Goal: Task Accomplishment & Management: Manage account settings

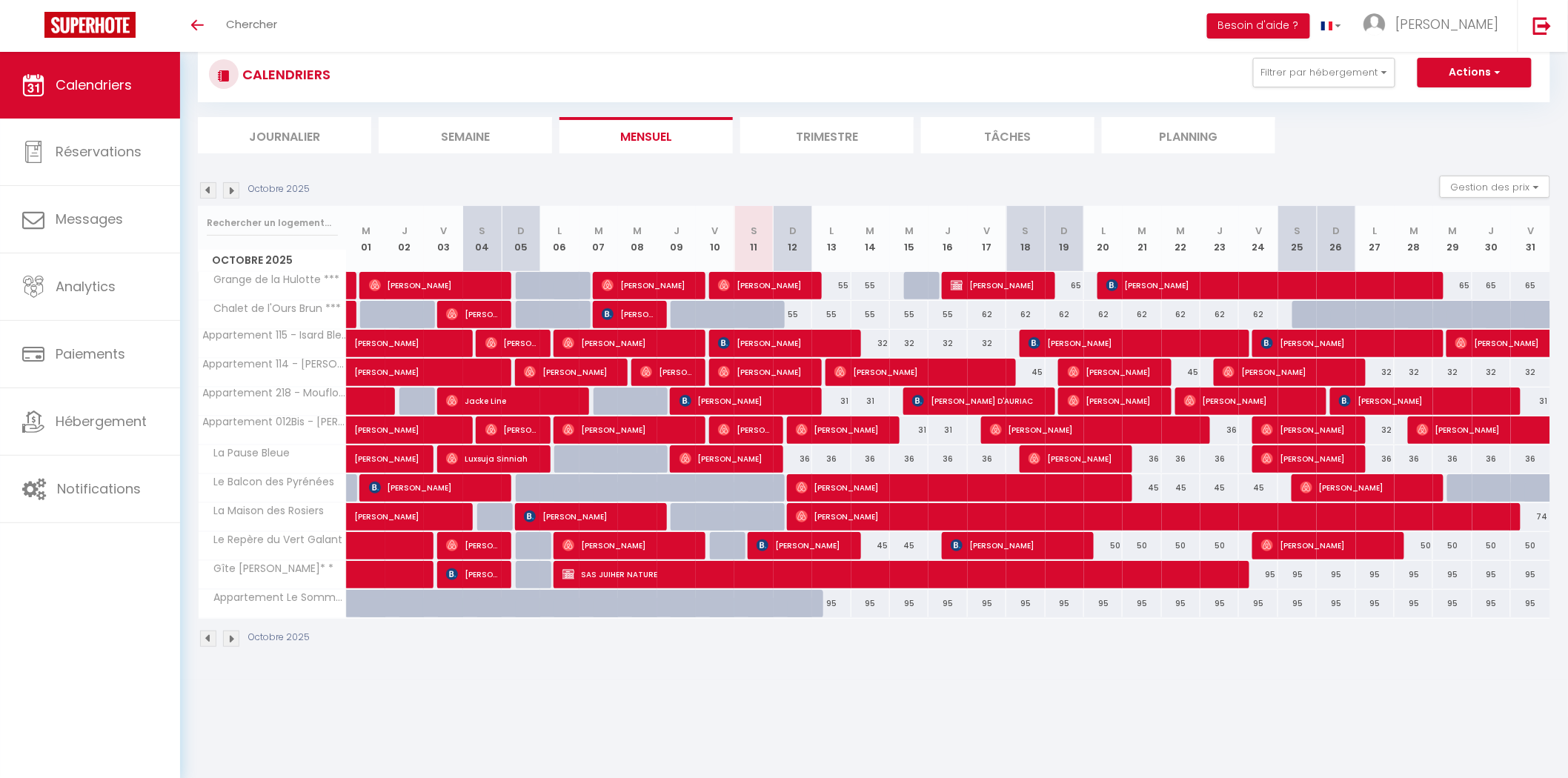
scroll to position [51, 0]
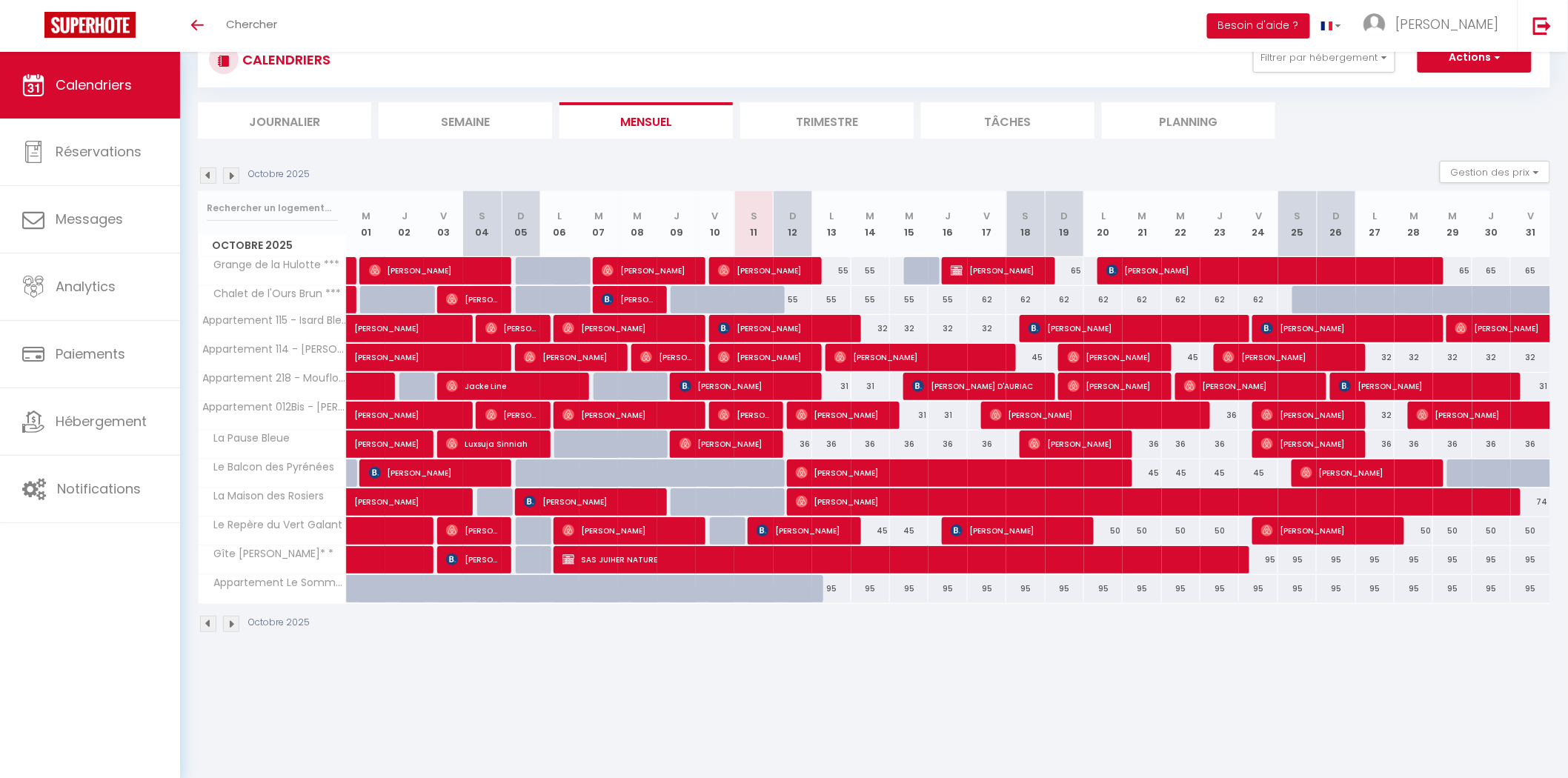
click at [828, 301] on div "55" at bounding box center [831, 300] width 39 height 27
type input "55"
type input "Lun 13 Octobre 2025"
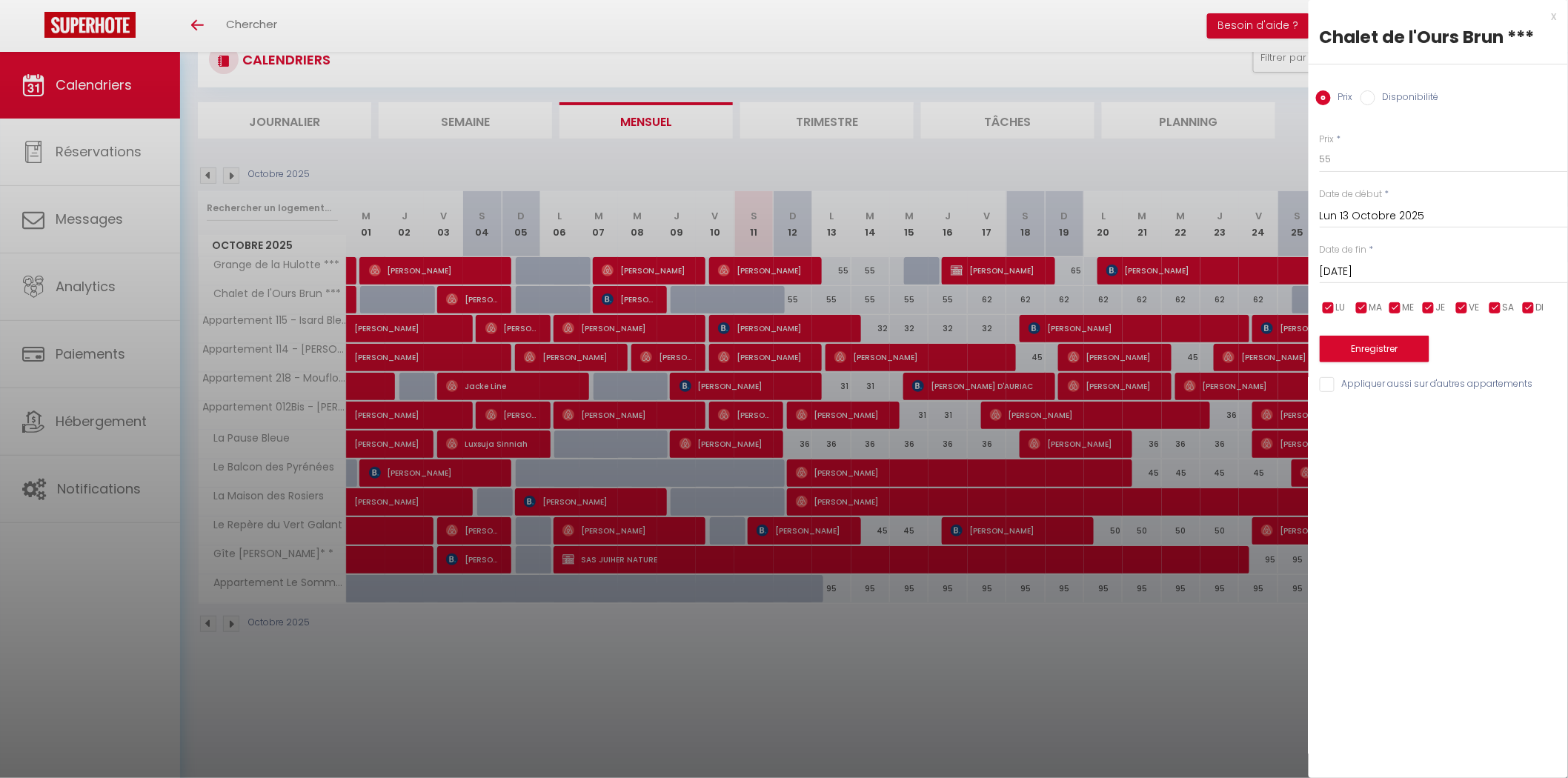
click at [1359, 268] on input "[DATE]" at bounding box center [1443, 272] width 248 height 19
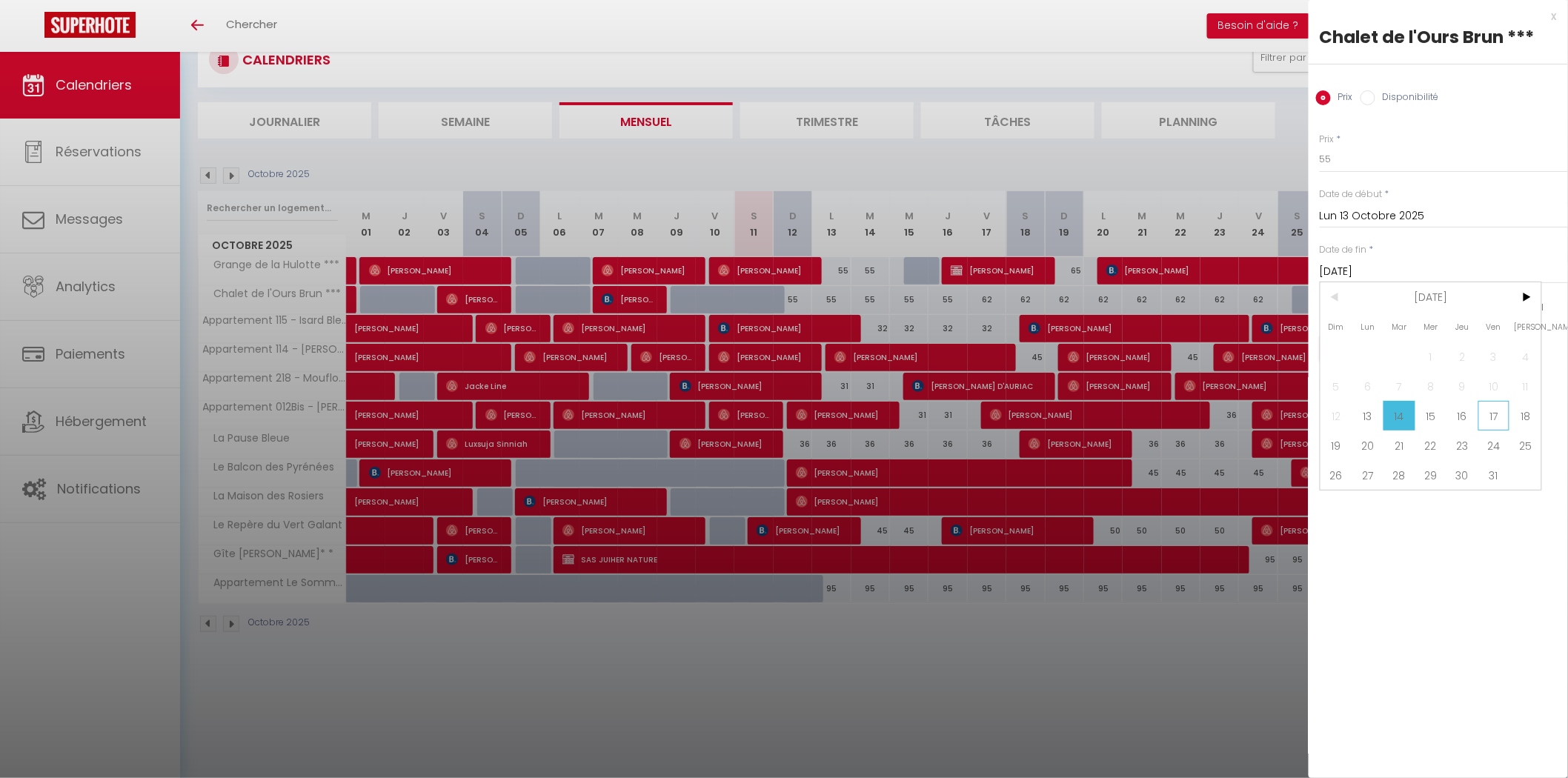
click at [1491, 417] on span "17" at bounding box center [1494, 415] width 32 height 30
type input "Ven 17 Octobre 2025"
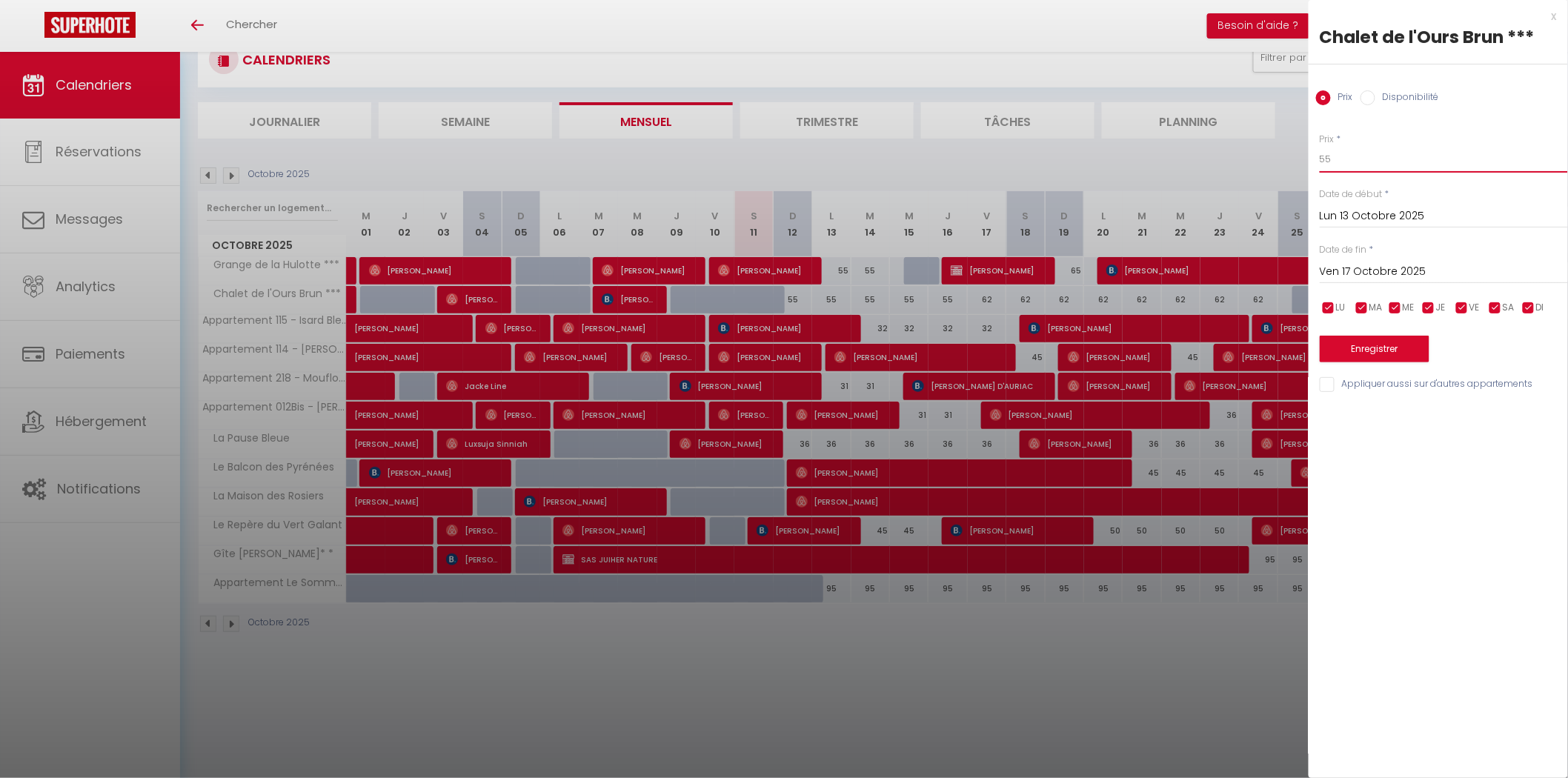
drag, startPoint x: 1340, startPoint y: 159, endPoint x: 1282, endPoint y: 158, distance: 58.0
click at [1285, 158] on body "🟢 Des questions ou besoin d'assistance pour la migration AirBnB? Prenez rdv >>>…" at bounding box center [784, 389] width 1568 height 778
type input "50"
click at [1358, 348] on button "Enregistrer" at bounding box center [1375, 349] width 110 height 27
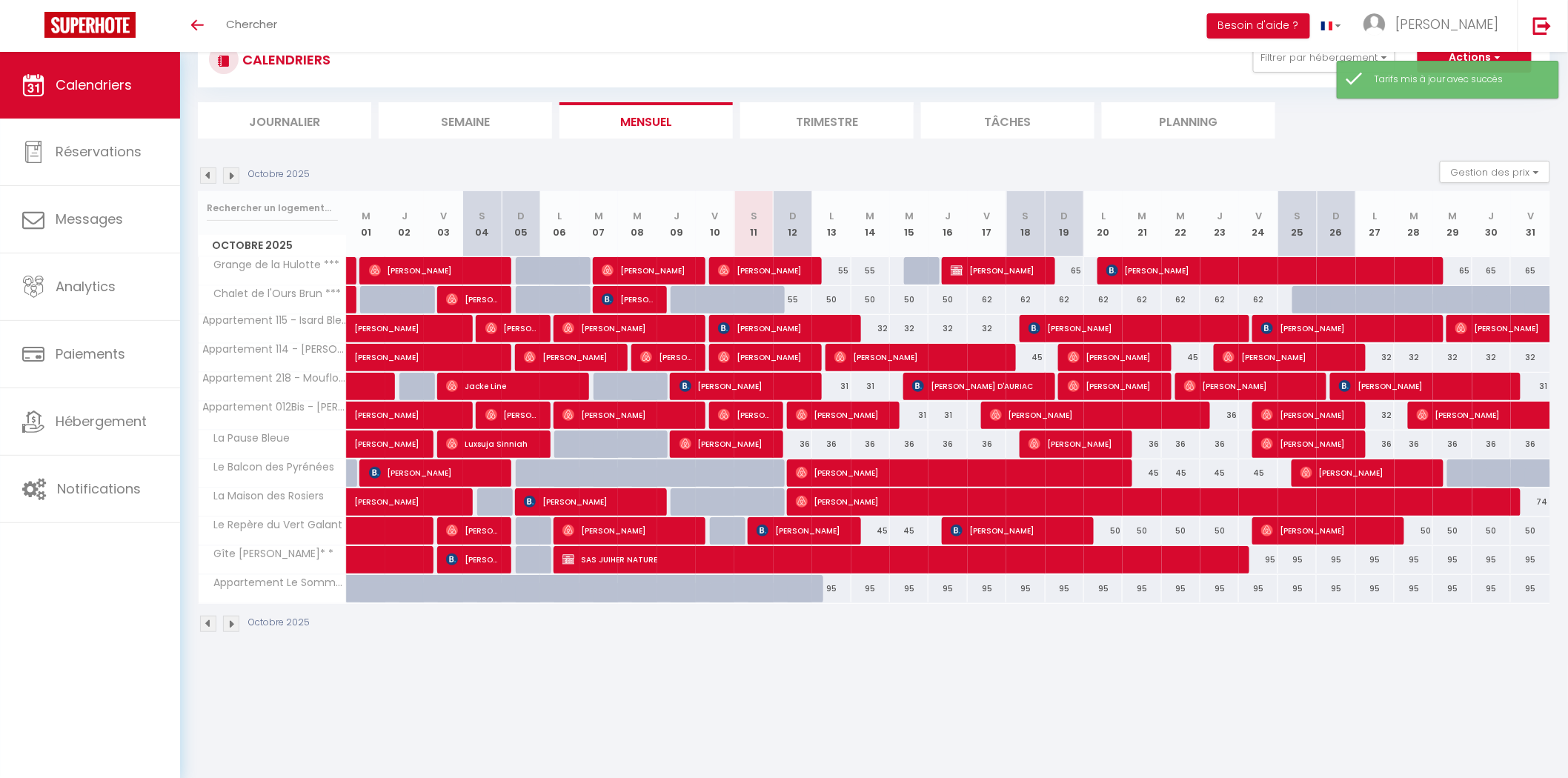
click at [988, 300] on div "62" at bounding box center [987, 300] width 39 height 27
type input "62"
type input "Ven 17 Octobre 2025"
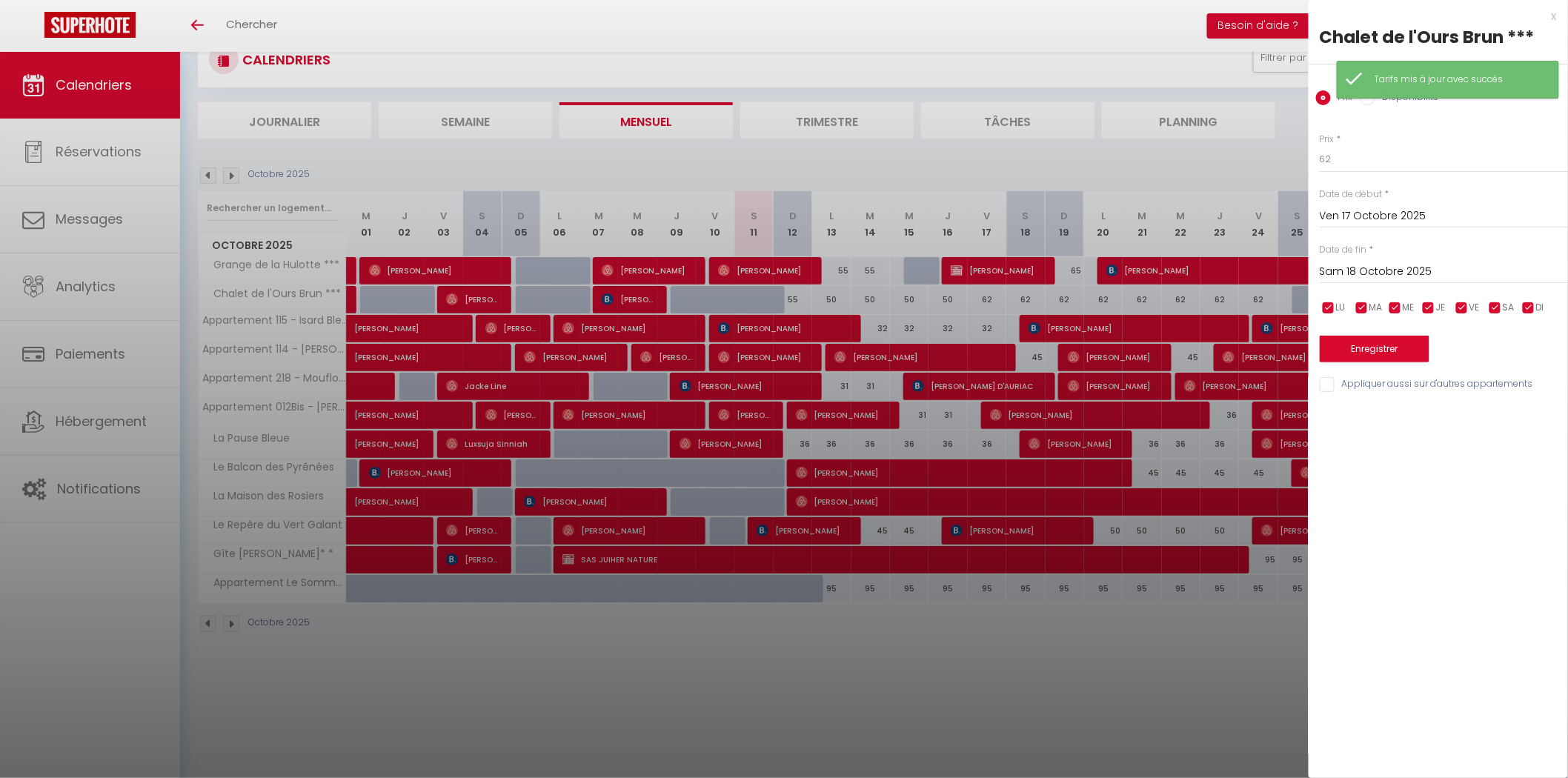
click at [1394, 263] on input "Sam 18 Octobre 2025" at bounding box center [1443, 272] width 248 height 19
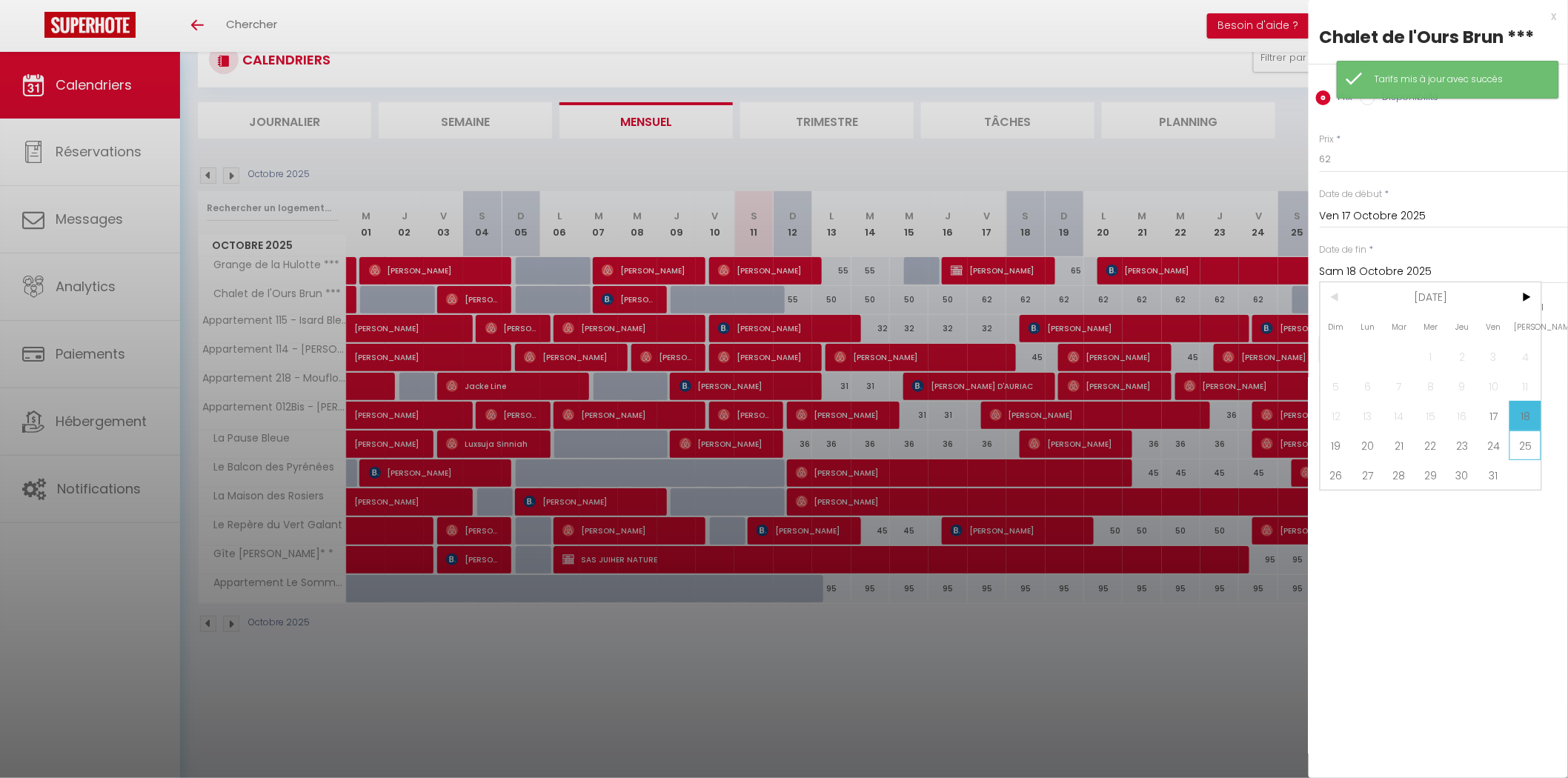
click at [1515, 445] on span "25" at bounding box center [1525, 445] width 32 height 30
type input "Sam 25 Octobre 2025"
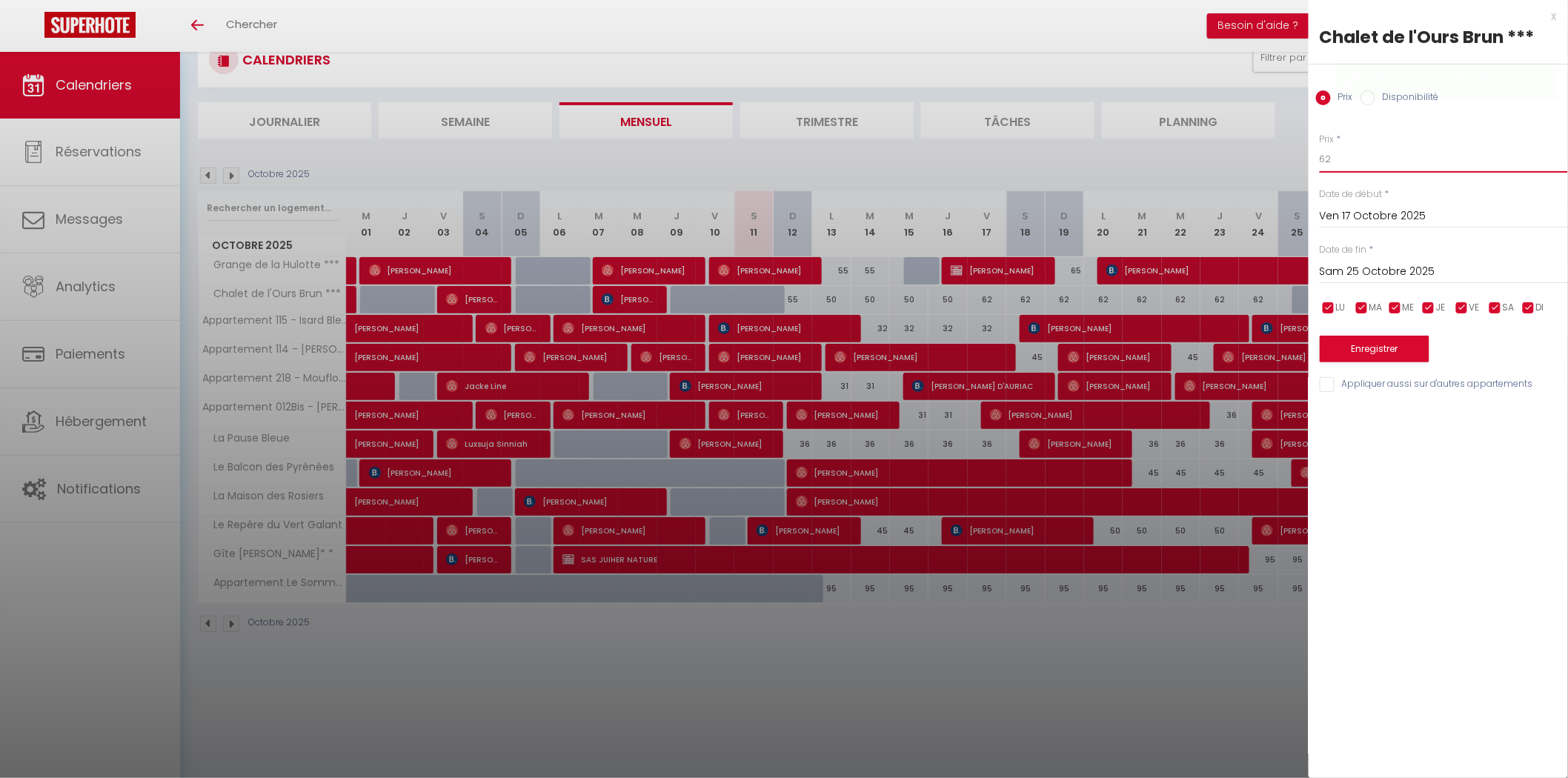
drag, startPoint x: 1347, startPoint y: 163, endPoint x: 1261, endPoint y: 145, distance: 87.9
click at [1263, 145] on body "🟢 Des questions ou besoin d'assistance pour la migration AirBnB? Prenez rdv >>>…" at bounding box center [784, 389] width 1568 height 778
type input "60"
click at [1340, 346] on button "Enregistrer" at bounding box center [1375, 349] width 110 height 27
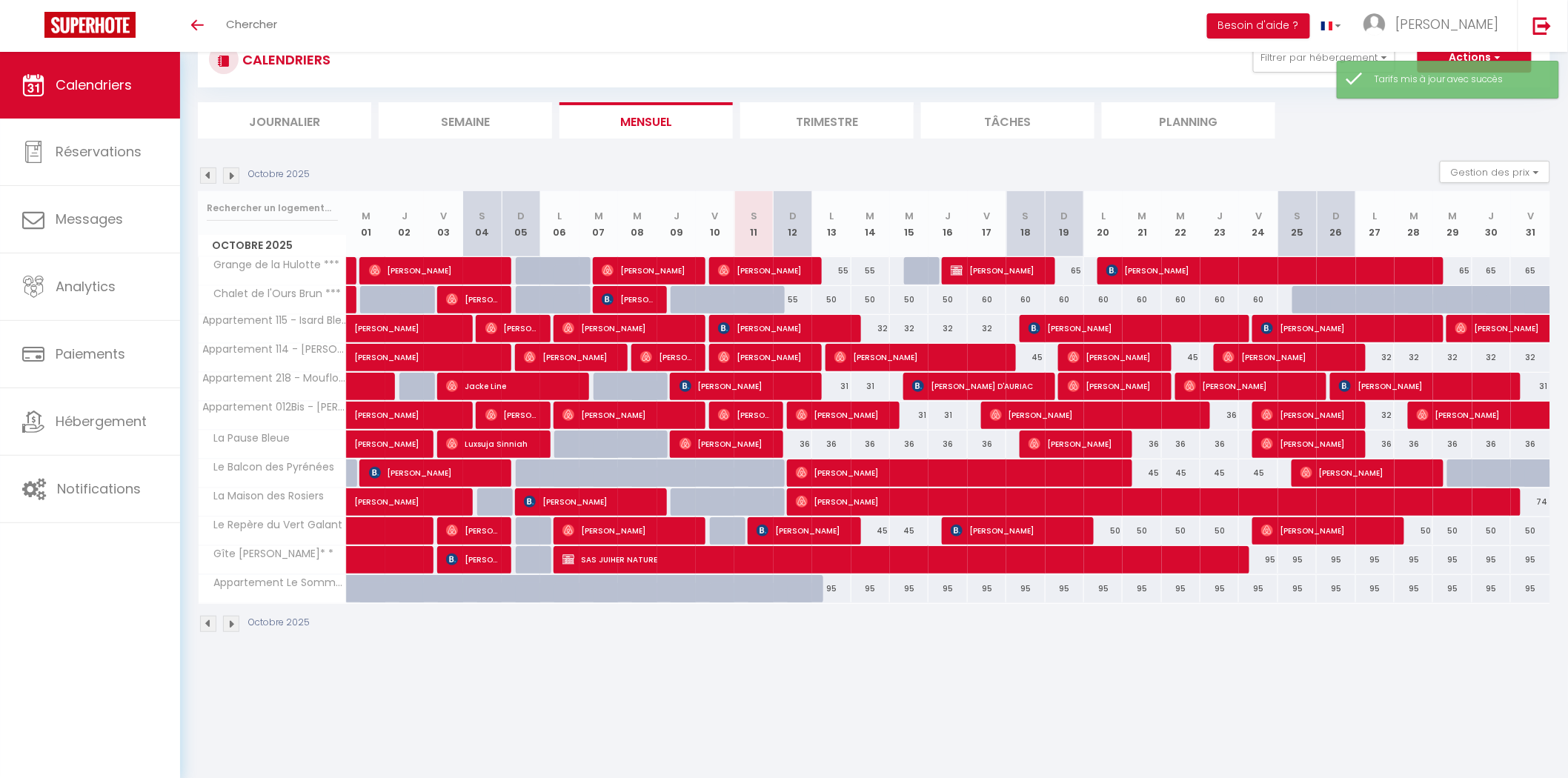
drag, startPoint x: 882, startPoint y: 329, endPoint x: 932, endPoint y: 338, distance: 50.8
click at [882, 329] on div "32" at bounding box center [870, 329] width 39 height 27
type input "32"
type input "[DATE]"
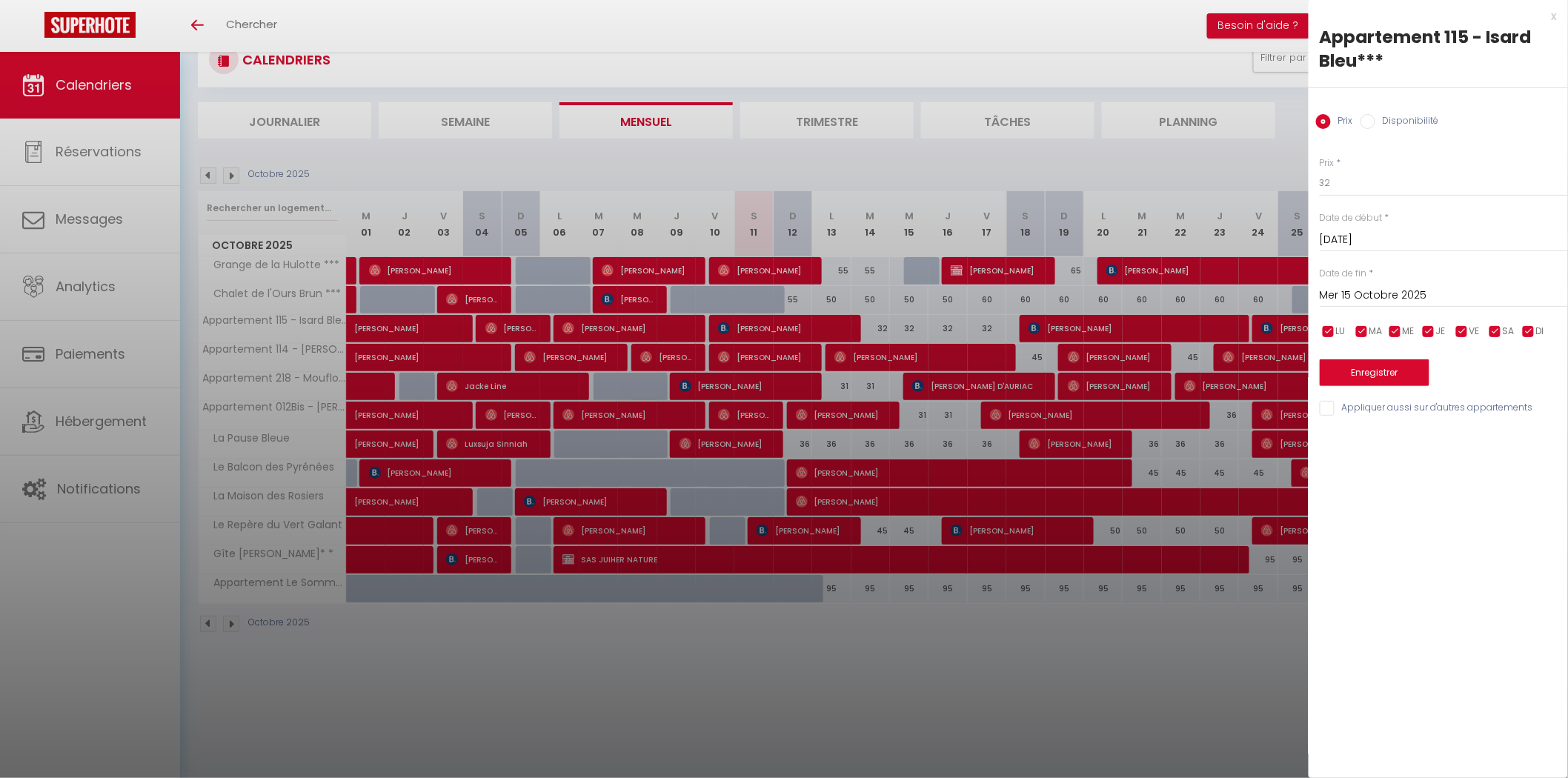
click at [1378, 292] on input "Mer 15 Octobre 2025" at bounding box center [1443, 295] width 248 height 19
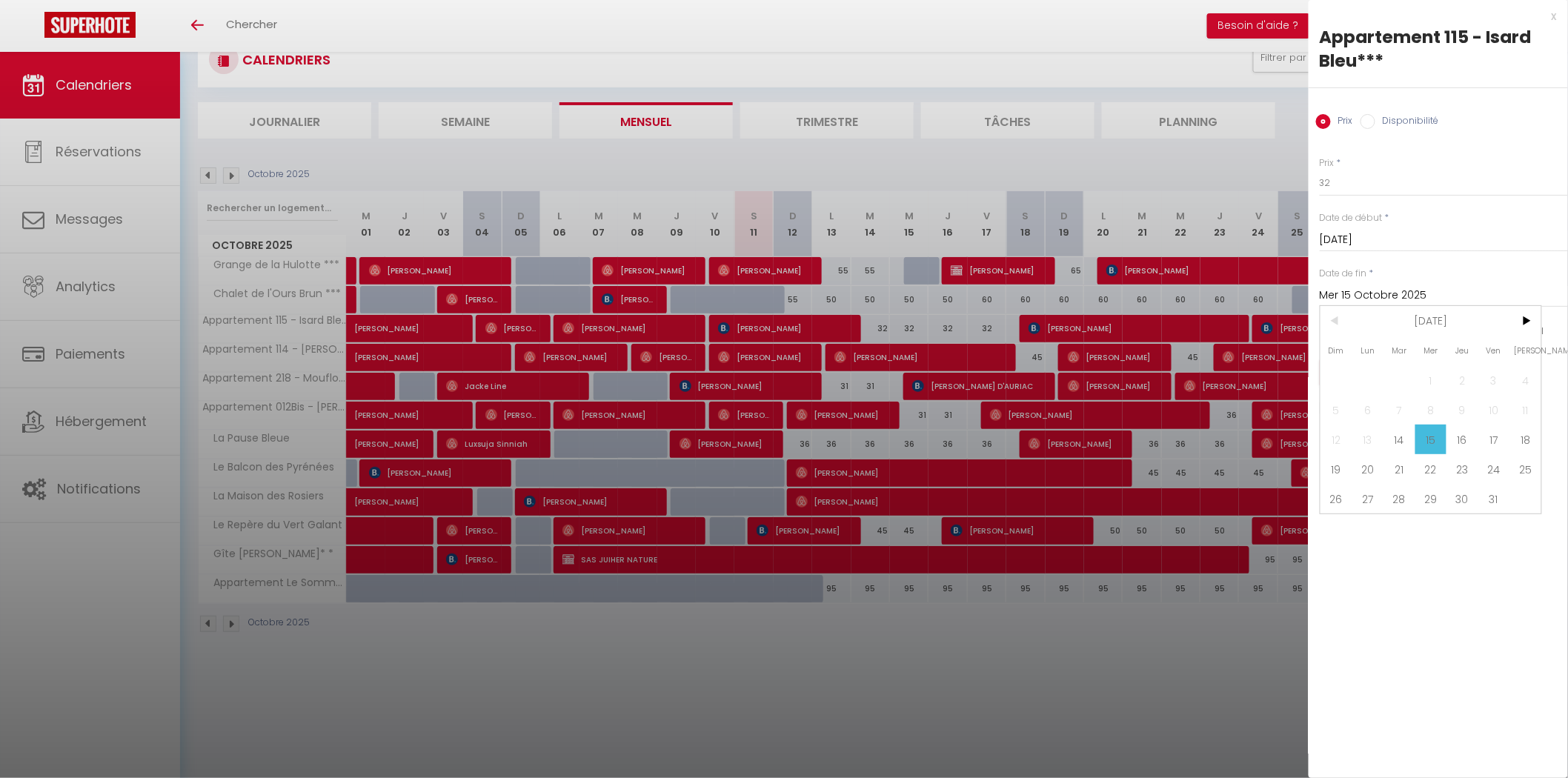
click at [1523, 443] on span "18" at bounding box center [1525, 439] width 32 height 30
type input "Sam 18 Octobre 2025"
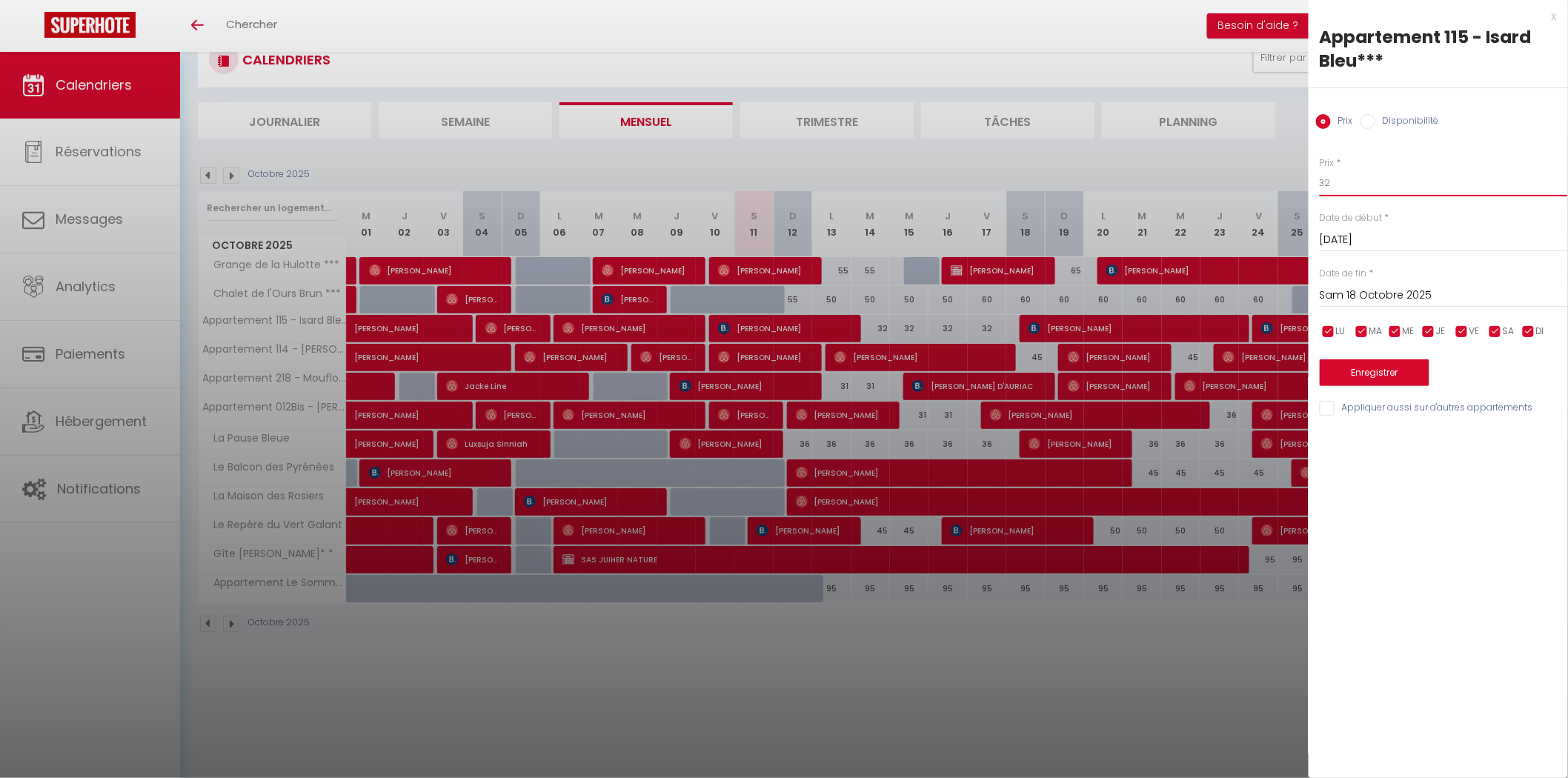
drag, startPoint x: 1346, startPoint y: 181, endPoint x: 1213, endPoint y: 155, distance: 135.5
click at [1213, 155] on body "🟢 Des questions ou besoin d'assistance pour la migration AirBnB? Prenez rdv >>>…" at bounding box center [784, 389] width 1568 height 778
type input "31"
click at [1343, 366] on button "Enregistrer" at bounding box center [1375, 373] width 110 height 27
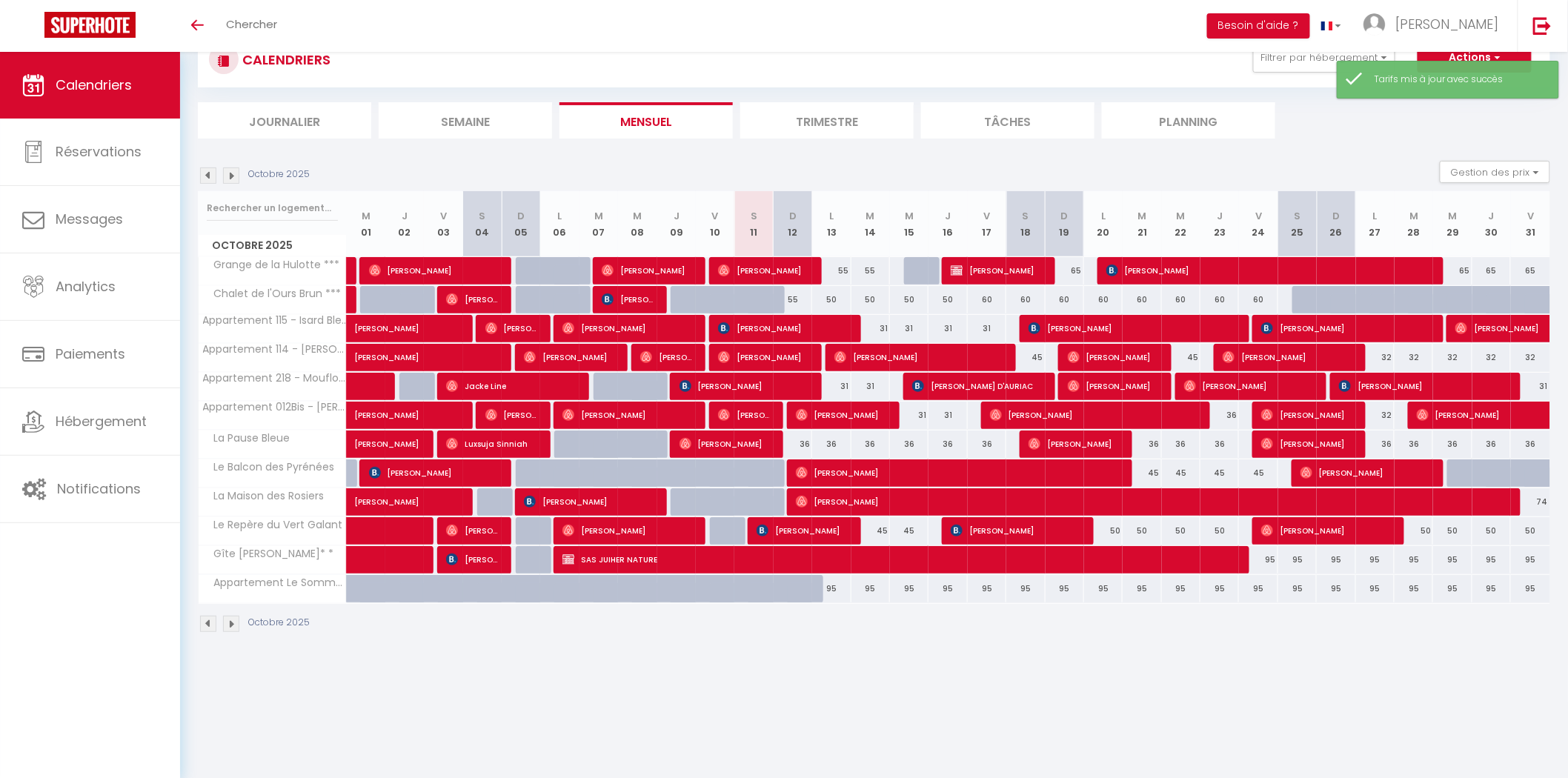
click at [1385, 356] on div "32" at bounding box center [1375, 357] width 39 height 27
type input "32"
type input "Lun 27 Octobre 2025"
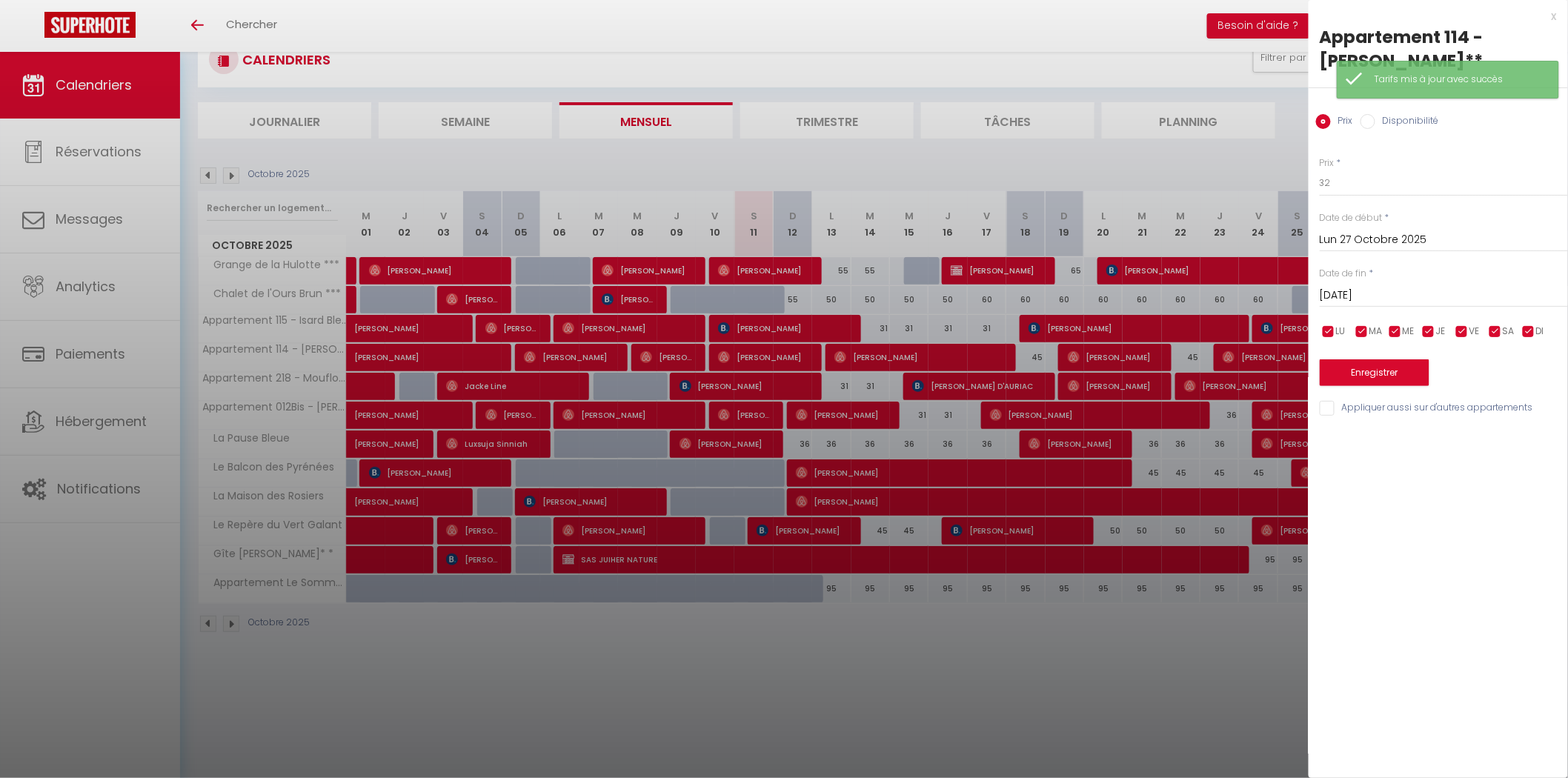
click at [1395, 292] on input "[DATE]" at bounding box center [1443, 295] width 248 height 19
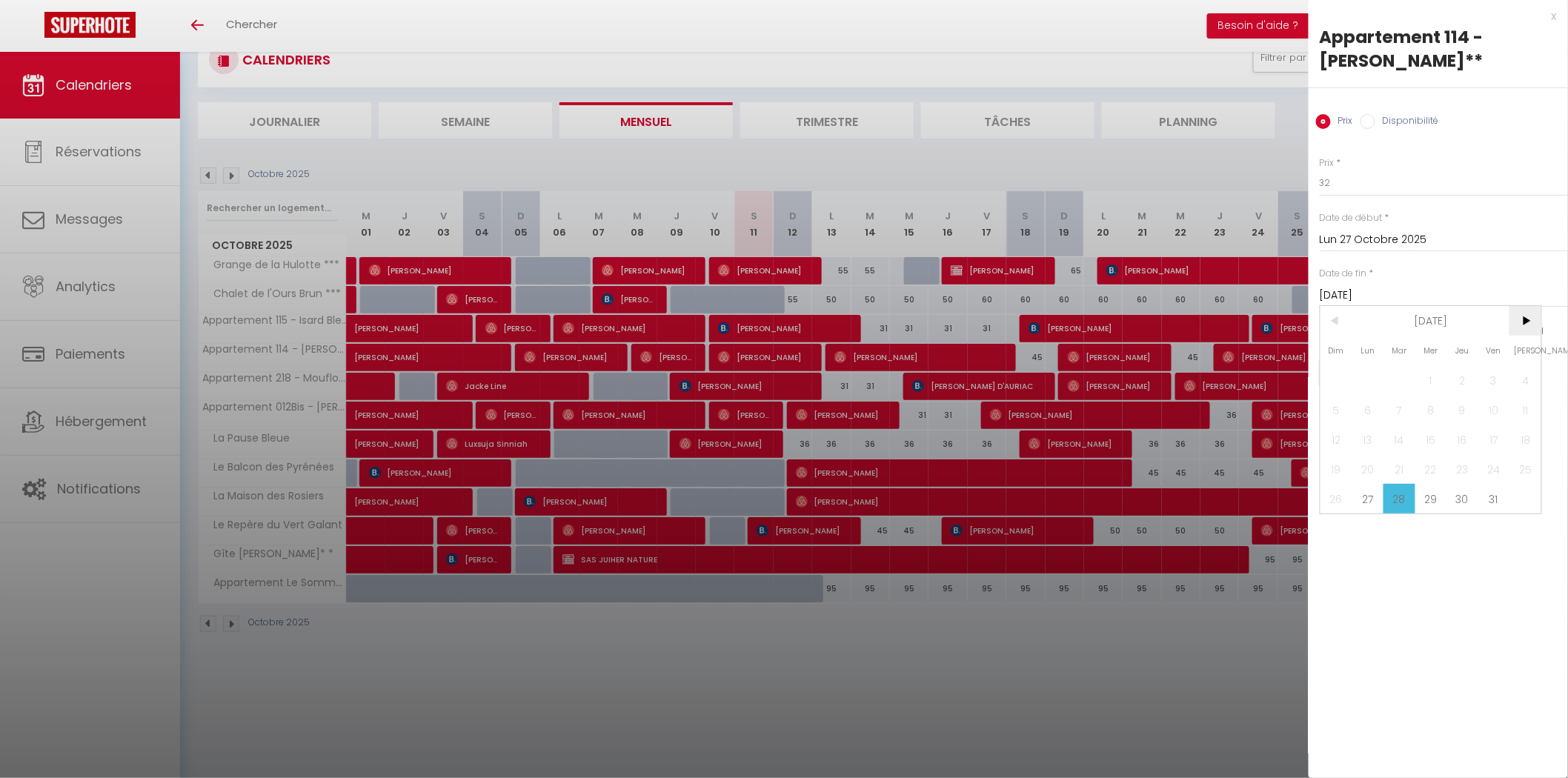
click at [1536, 326] on span ">" at bounding box center [1525, 320] width 32 height 30
click at [1336, 401] on span "2" at bounding box center [1336, 410] width 32 height 30
type input "Dim 02 Novembre 2025"
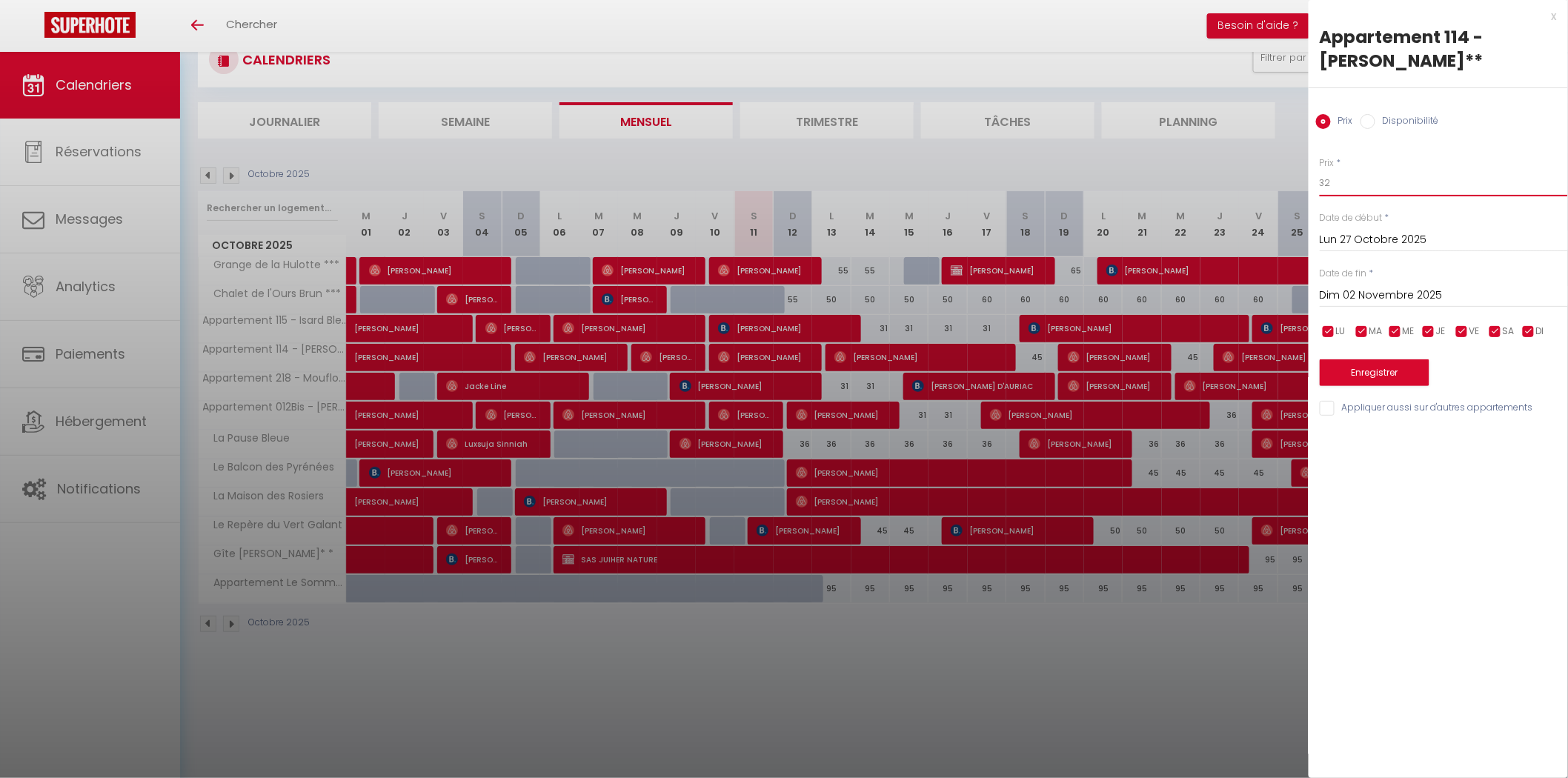
drag, startPoint x: 1358, startPoint y: 176, endPoint x: 1276, endPoint y: 179, distance: 82.1
click at [1276, 179] on body "🟢 Des questions ou besoin d'assistance pour la migration AirBnB? Prenez rdv >>>…" at bounding box center [784, 389] width 1568 height 778
type input "31"
click at [1369, 371] on button "Enregistrer" at bounding box center [1375, 373] width 110 height 27
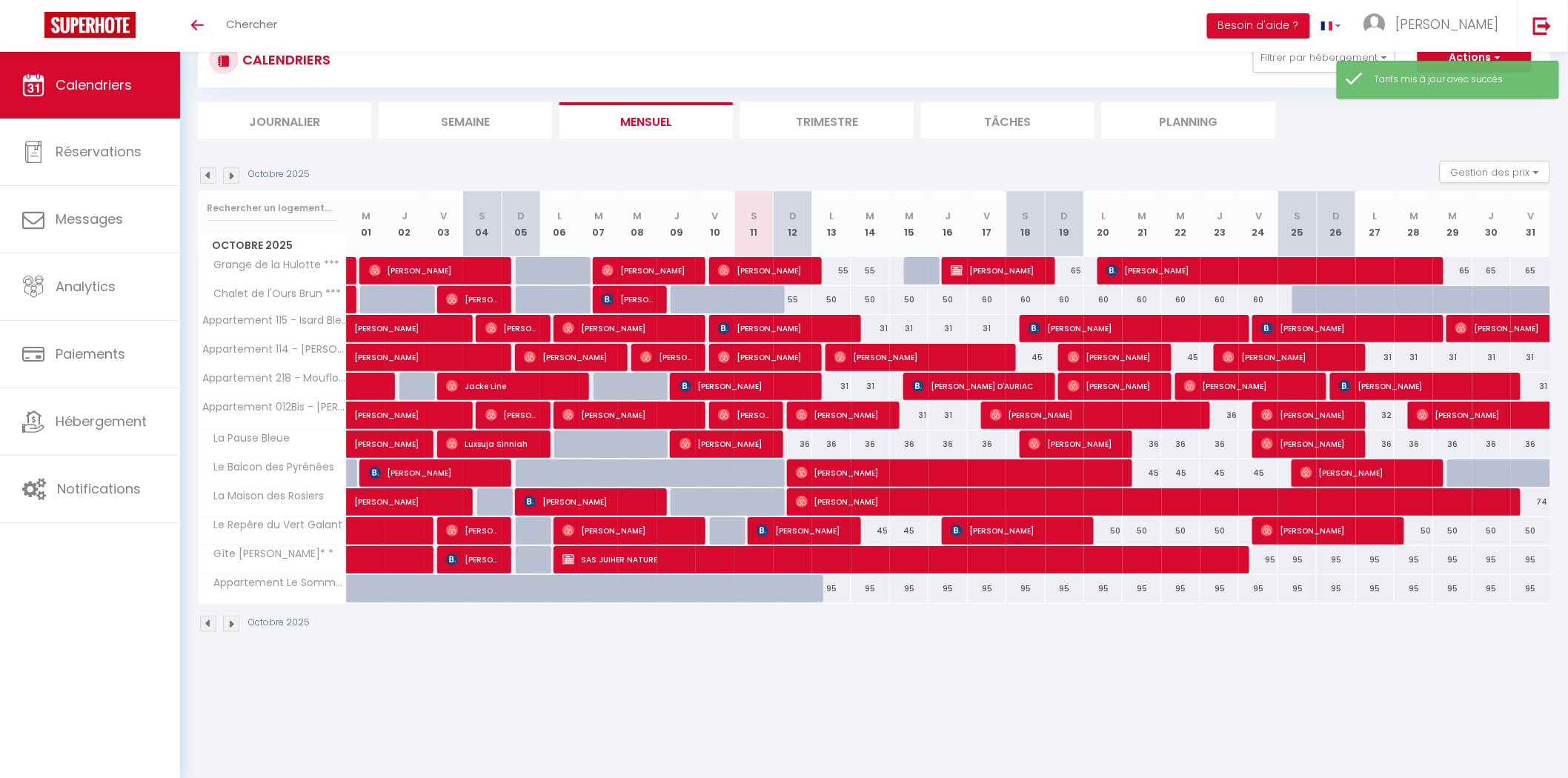
click at [235, 175] on img at bounding box center [231, 176] width 16 height 16
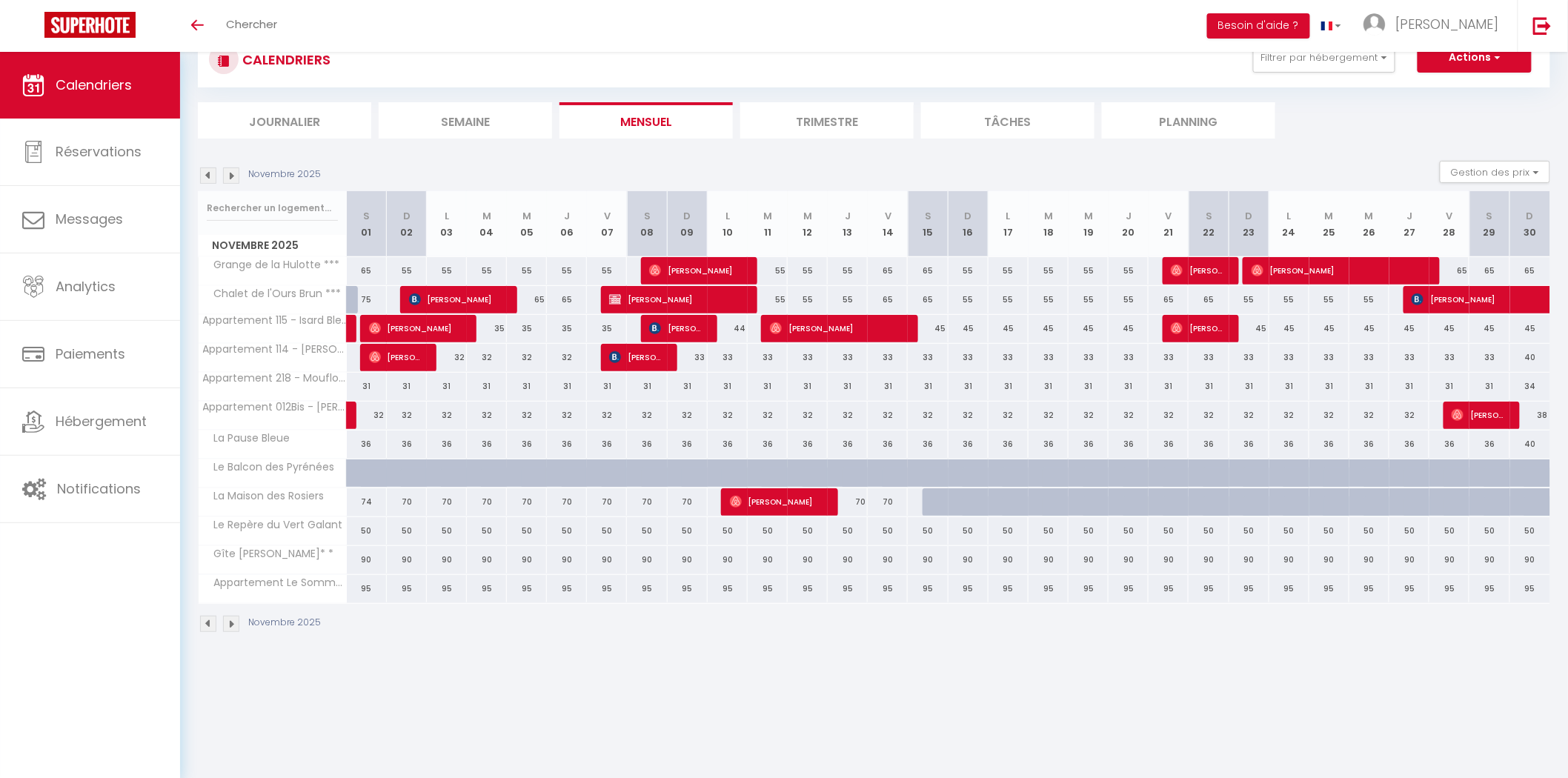
click at [497, 329] on div "35" at bounding box center [487, 329] width 40 height 27
type input "35"
type input "[DATE]"
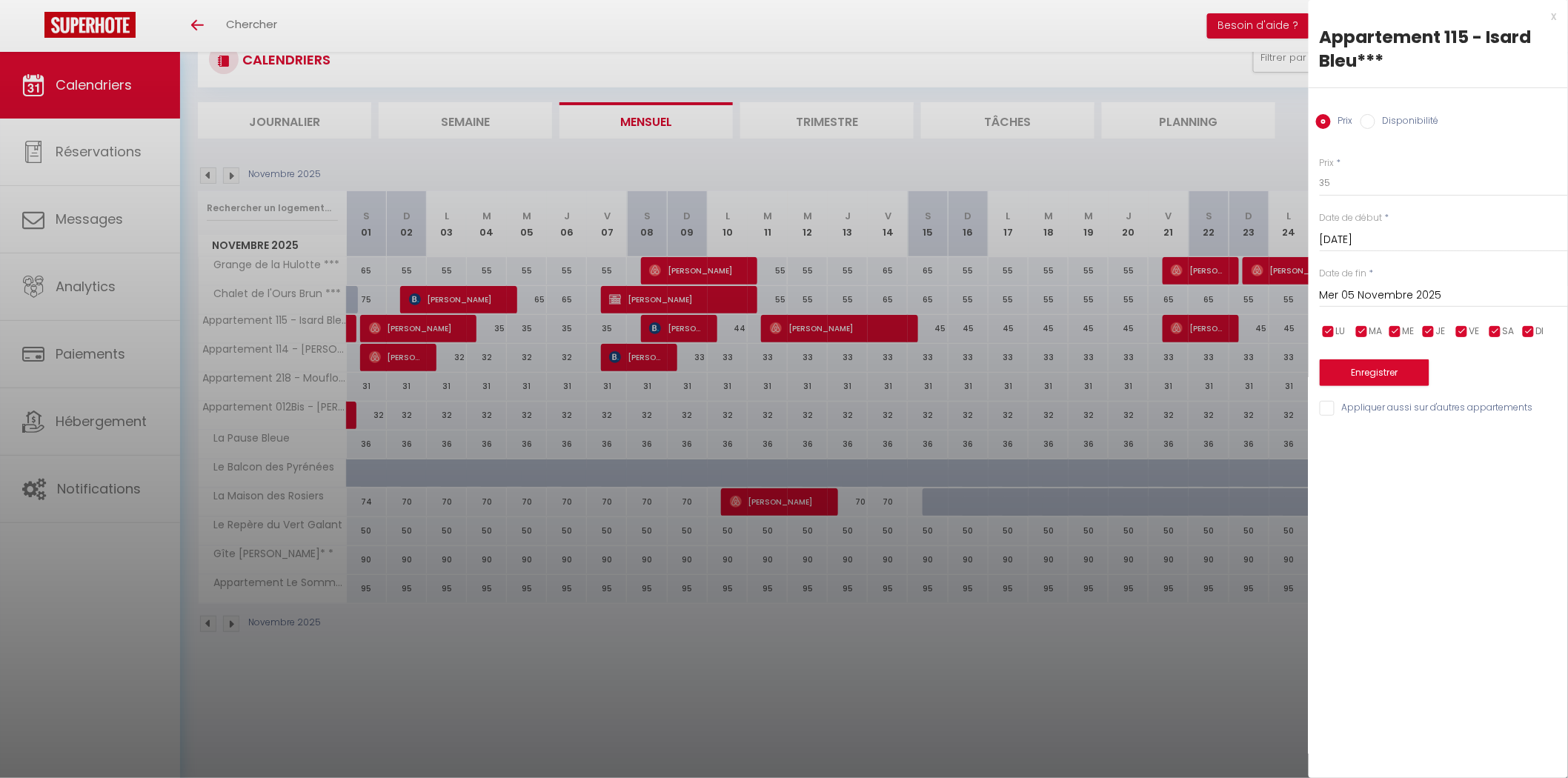
click at [1422, 297] on input "Mer 05 Novembre 2025" at bounding box center [1443, 295] width 248 height 19
click at [1522, 405] on span "8" at bounding box center [1525, 410] width 32 height 30
type input "Sam 08 Novembre 2025"
drag, startPoint x: 1359, startPoint y: 181, endPoint x: 1273, endPoint y: 171, distance: 86.6
click at [1277, 171] on body "🟢 Des questions ou besoin d'assistance pour la migration AirBnB? Prenez rdv >>>…" at bounding box center [784, 389] width 1568 height 778
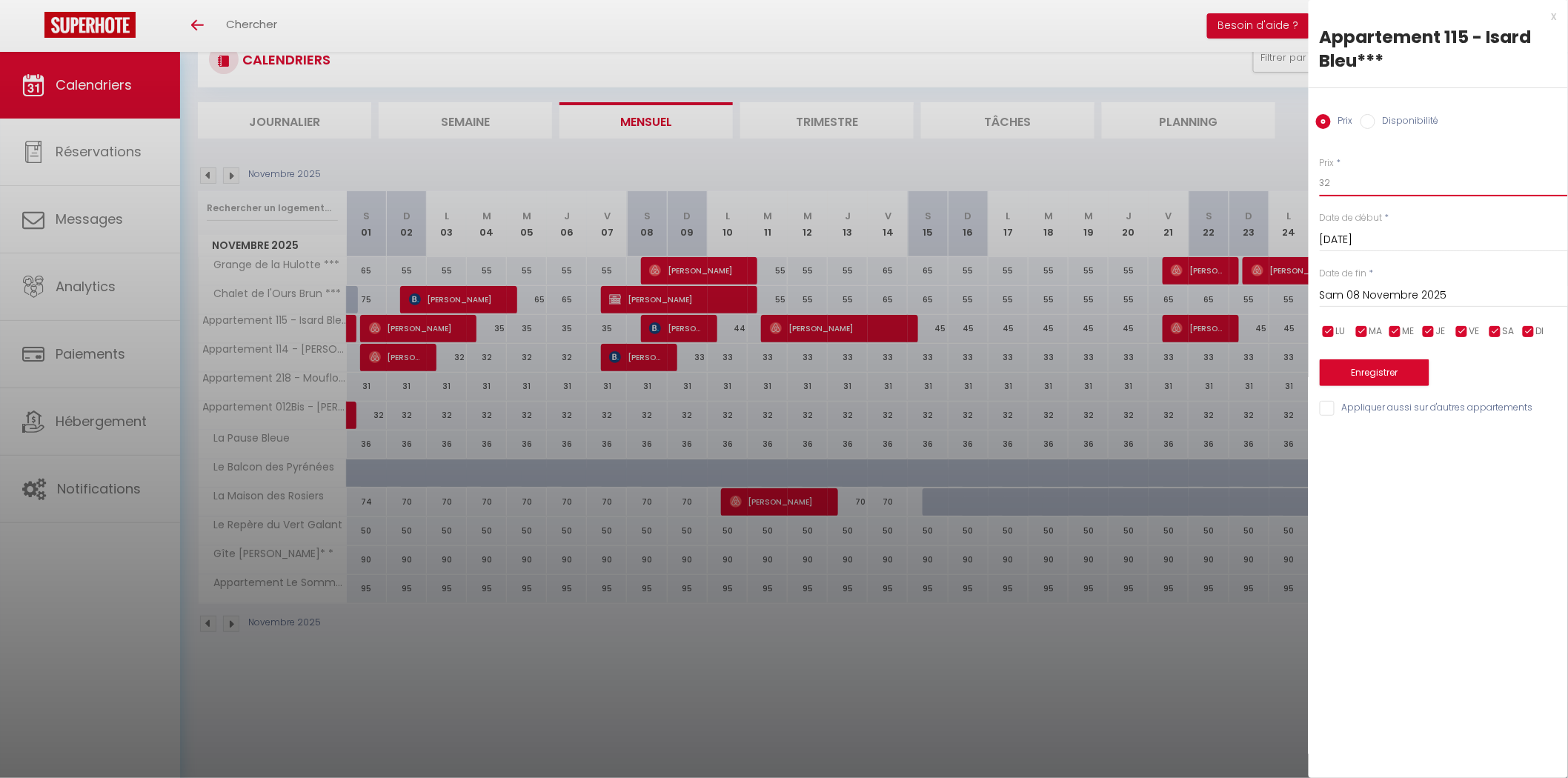
type input "32"
click at [1364, 373] on button "Enregistrer" at bounding box center [1375, 373] width 110 height 27
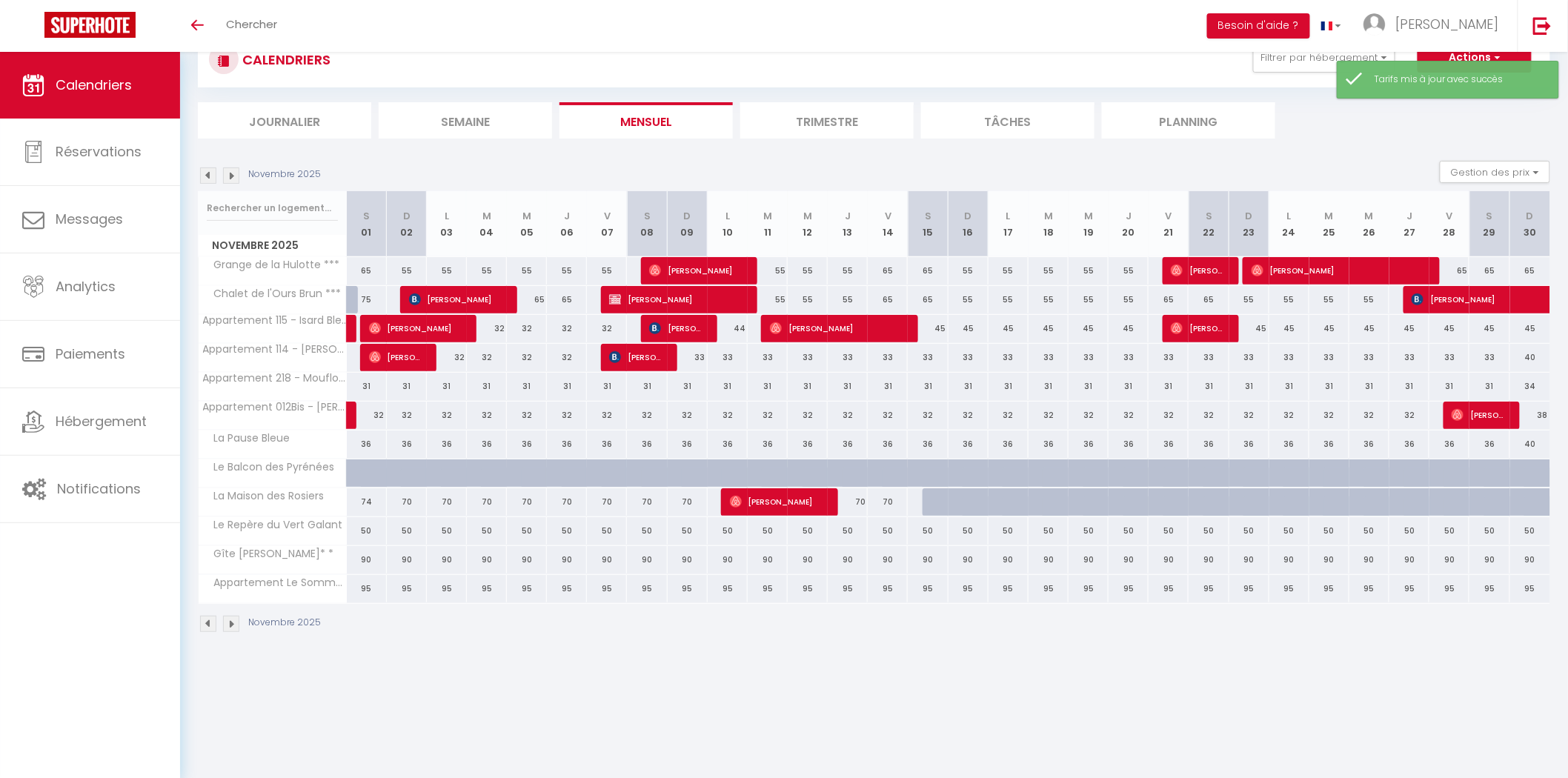
click at [408, 413] on div "32" at bounding box center [407, 415] width 40 height 27
type input "32"
type input "Dim 02 Novembre 2025"
type input "Lun 03 Novembre 2025"
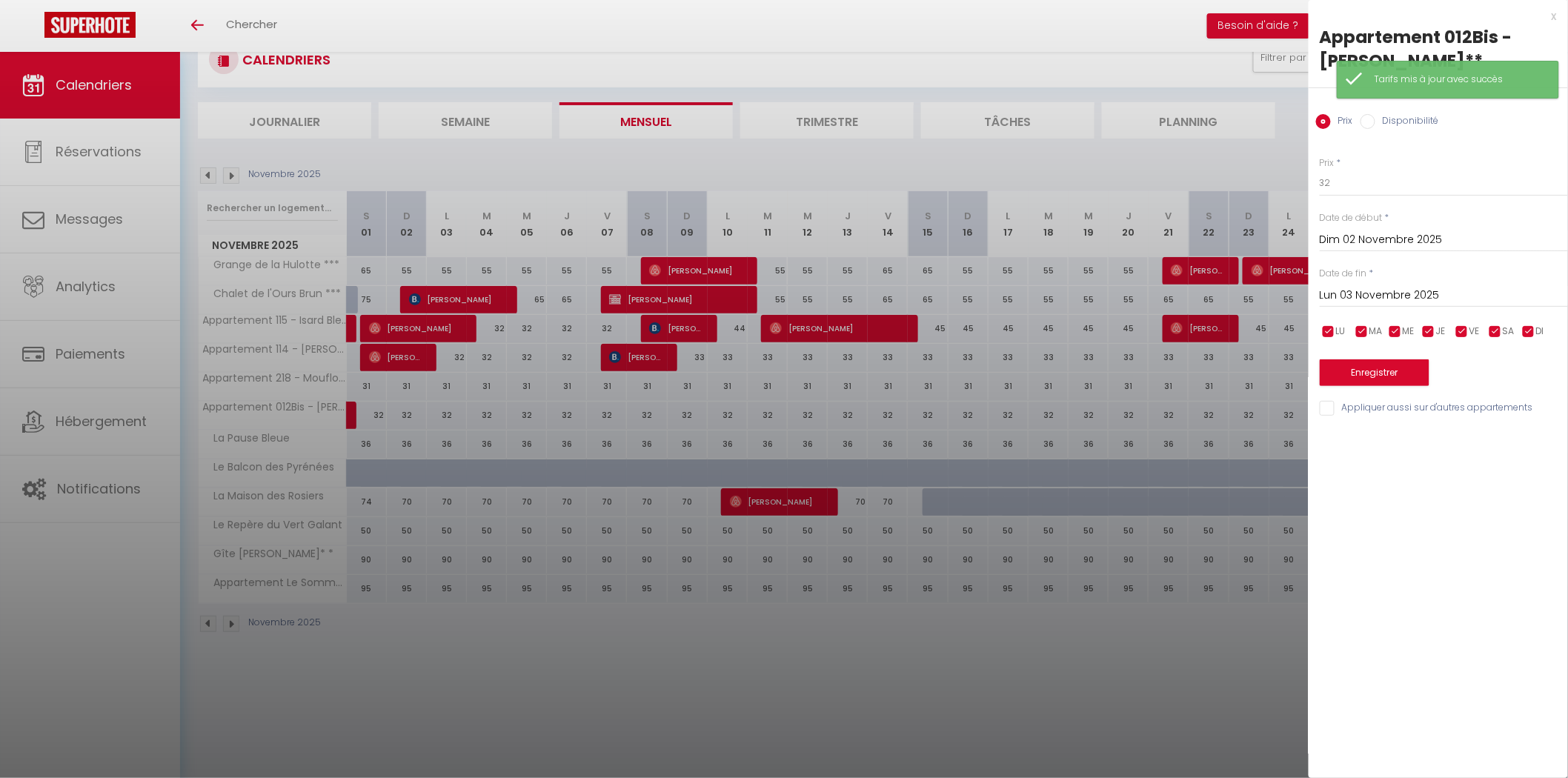
click at [1439, 228] on div "[DATE] < [DATE] > Dim Lun Mar Mer Jeu Ven Sam 1 2 3 4 5 6 7 8 9 10 11 12 13 14 …" at bounding box center [1443, 239] width 248 height 27
click at [1433, 236] on input "Dim 02 Novembre 2025" at bounding box center [1443, 239] width 248 height 19
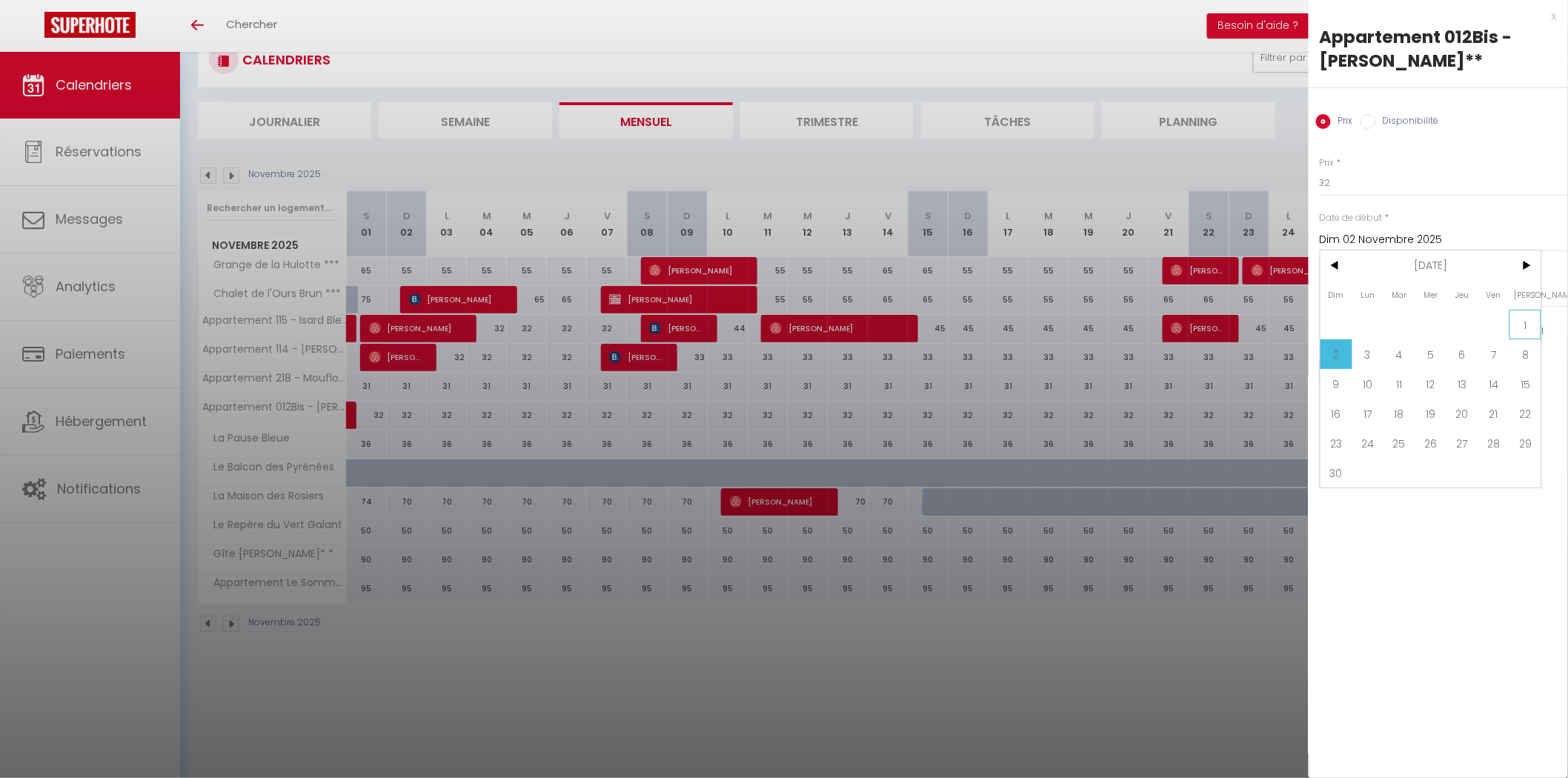
click at [1517, 329] on span "1" at bounding box center [1525, 324] width 32 height 30
type input "[DATE]"
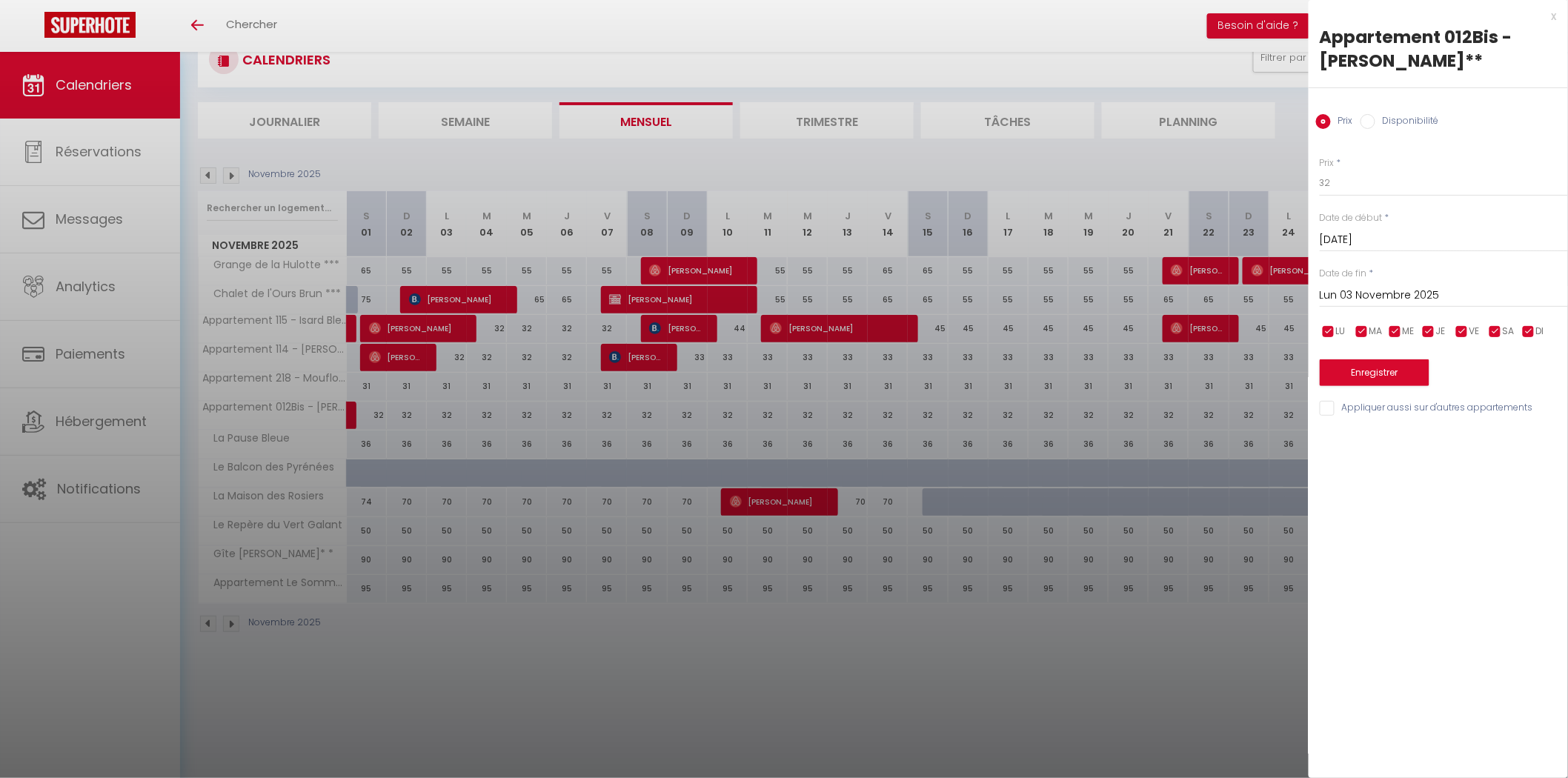
click at [1389, 282] on div "[DATE] < [DATE] > Dim Lun Mar Mer Jeu Ven Sam 1 2 3 4 5 6 7 8 9 10 11 12 13 14 …" at bounding box center [1443, 294] width 248 height 27
click at [1389, 291] on input "Lun 03 Novembre 2025" at bounding box center [1443, 295] width 248 height 19
click at [1519, 443] on span "15" at bounding box center [1525, 439] width 32 height 30
type input "[DATE]"
drag, startPoint x: 1351, startPoint y: 184, endPoint x: 1258, endPoint y: 181, distance: 93.0
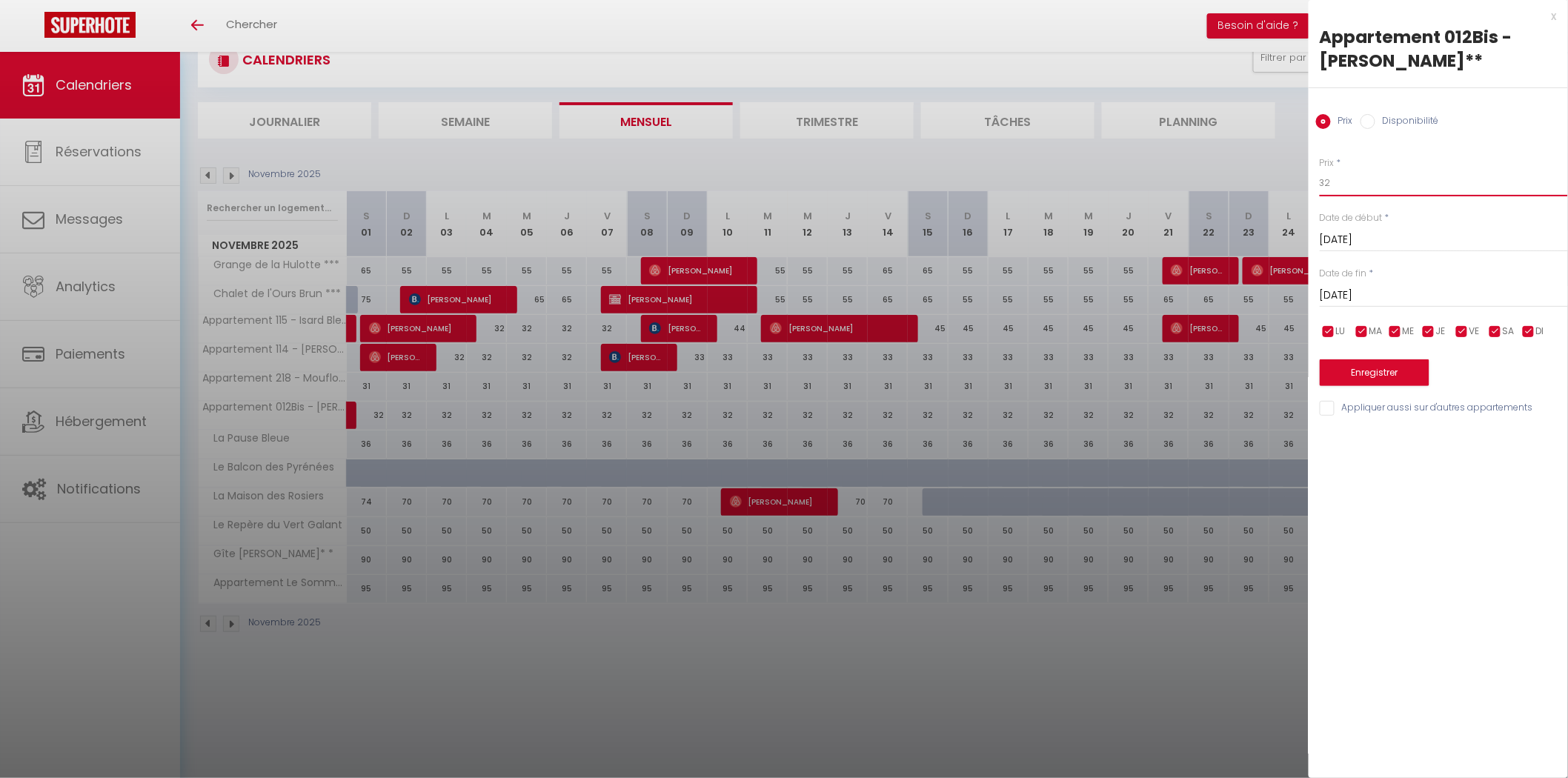
click at [1258, 181] on body "🟢 Des questions ou besoin d'assistance pour la migration AirBnB? Prenez rdv >>>…" at bounding box center [784, 389] width 1568 height 778
type input "31"
click at [1369, 369] on button "Enregistrer" at bounding box center [1375, 373] width 110 height 27
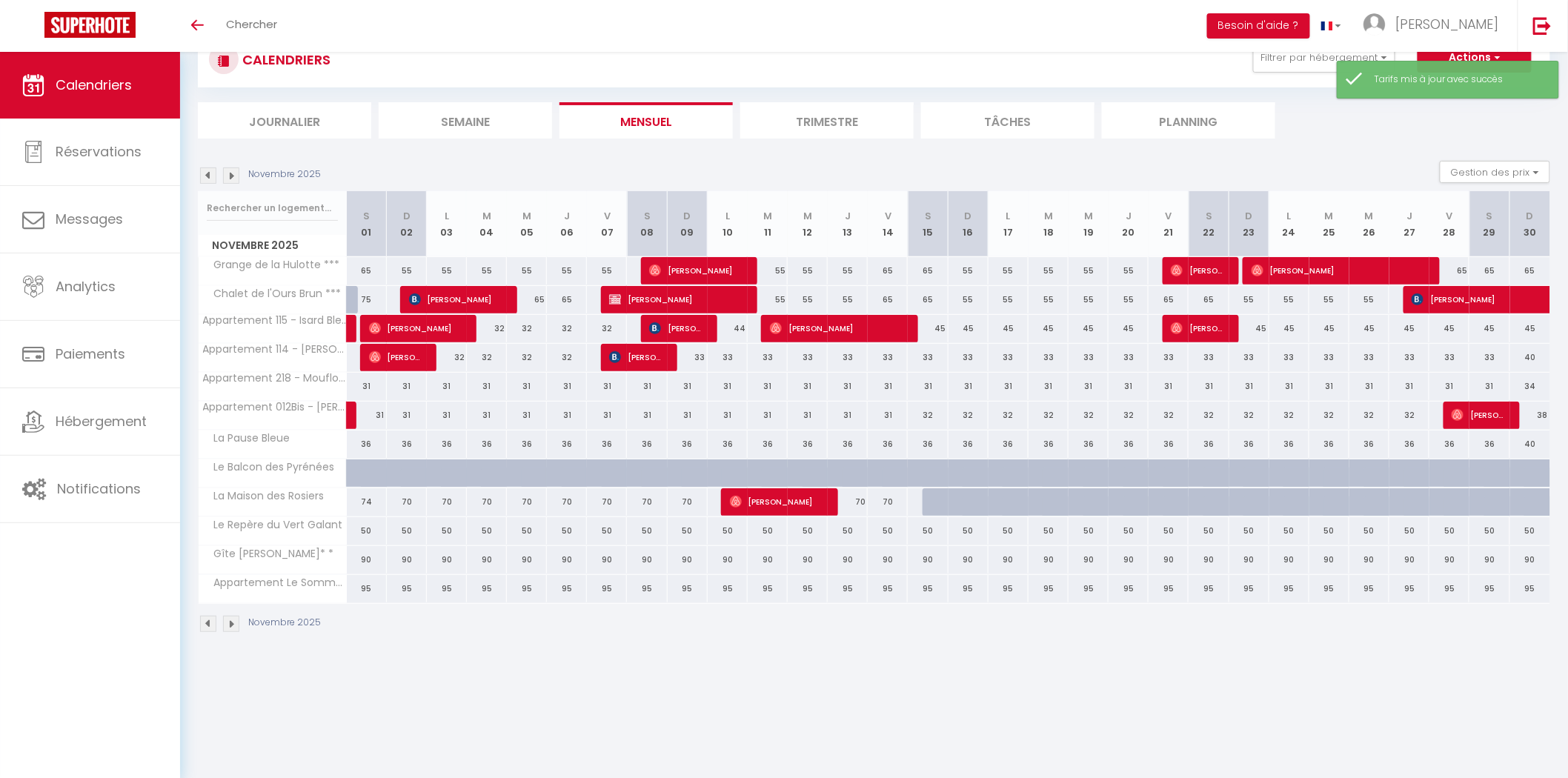
click at [458, 354] on div "32" at bounding box center [447, 357] width 40 height 27
type input "32"
type input "Lun 03 Novembre 2025"
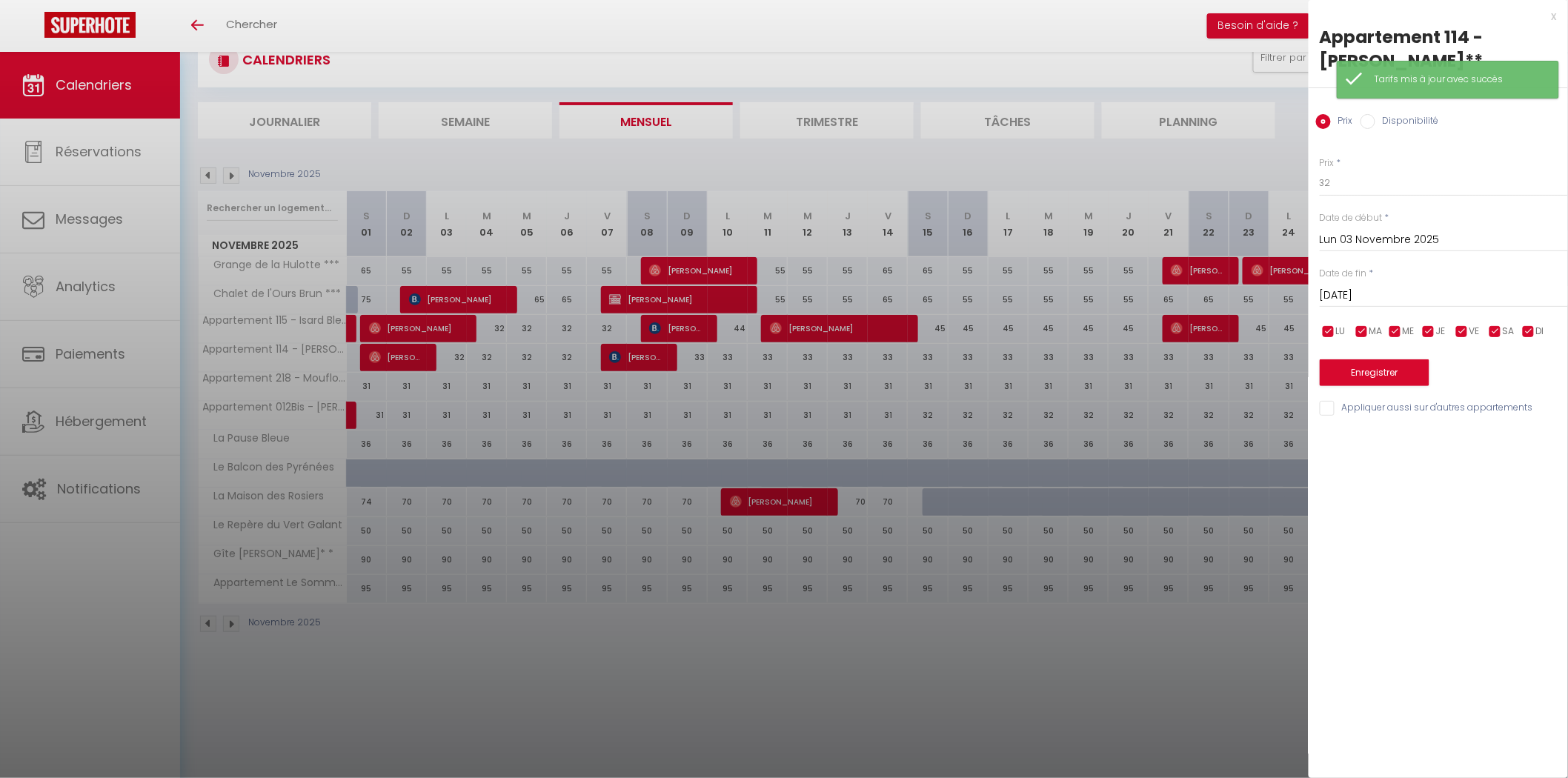
click at [1434, 292] on input "[DATE]" at bounding box center [1443, 295] width 248 height 19
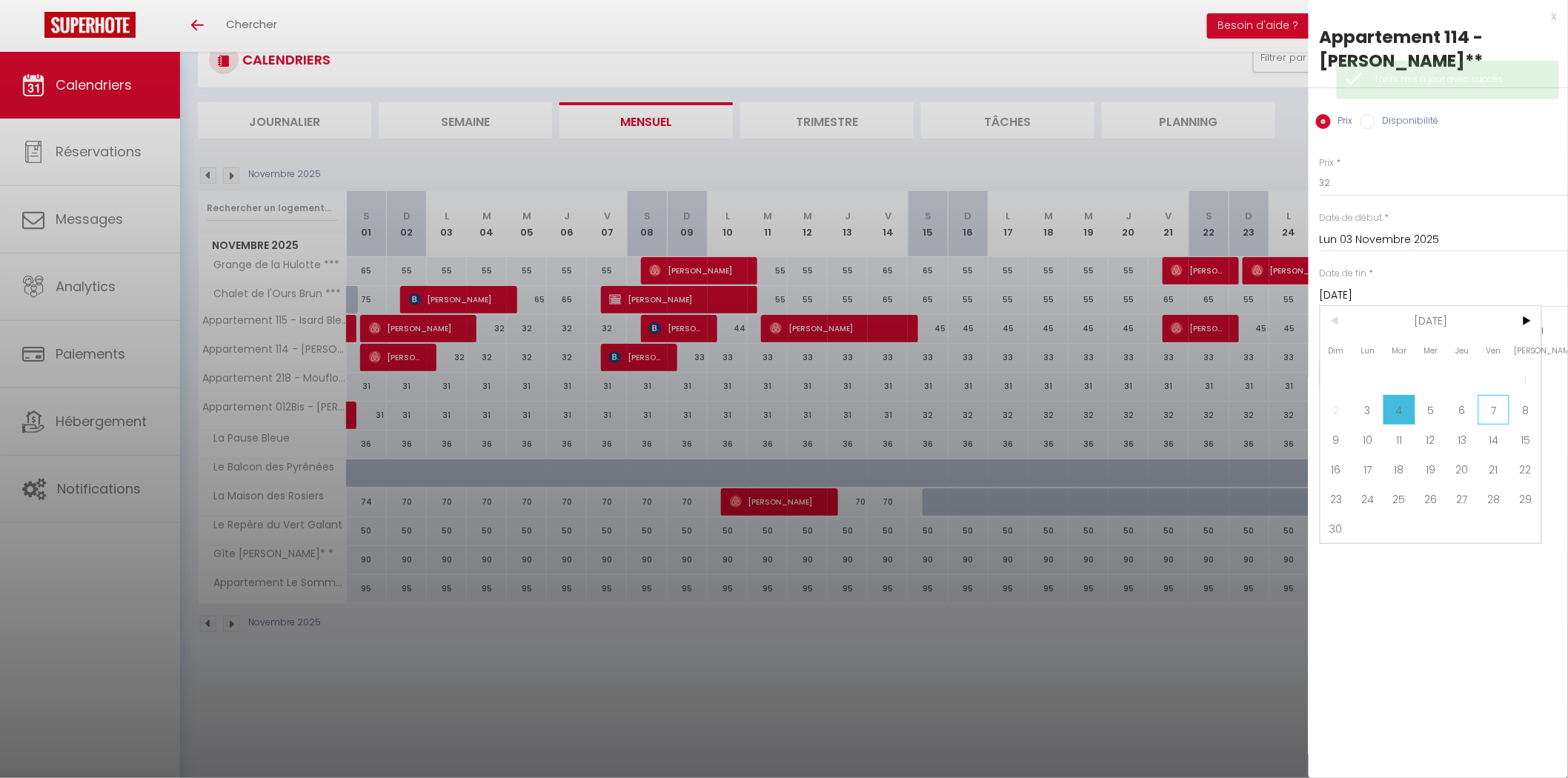
click at [1493, 411] on span "7" at bounding box center [1494, 410] width 32 height 30
type input "Ven 07 Novembre 2025"
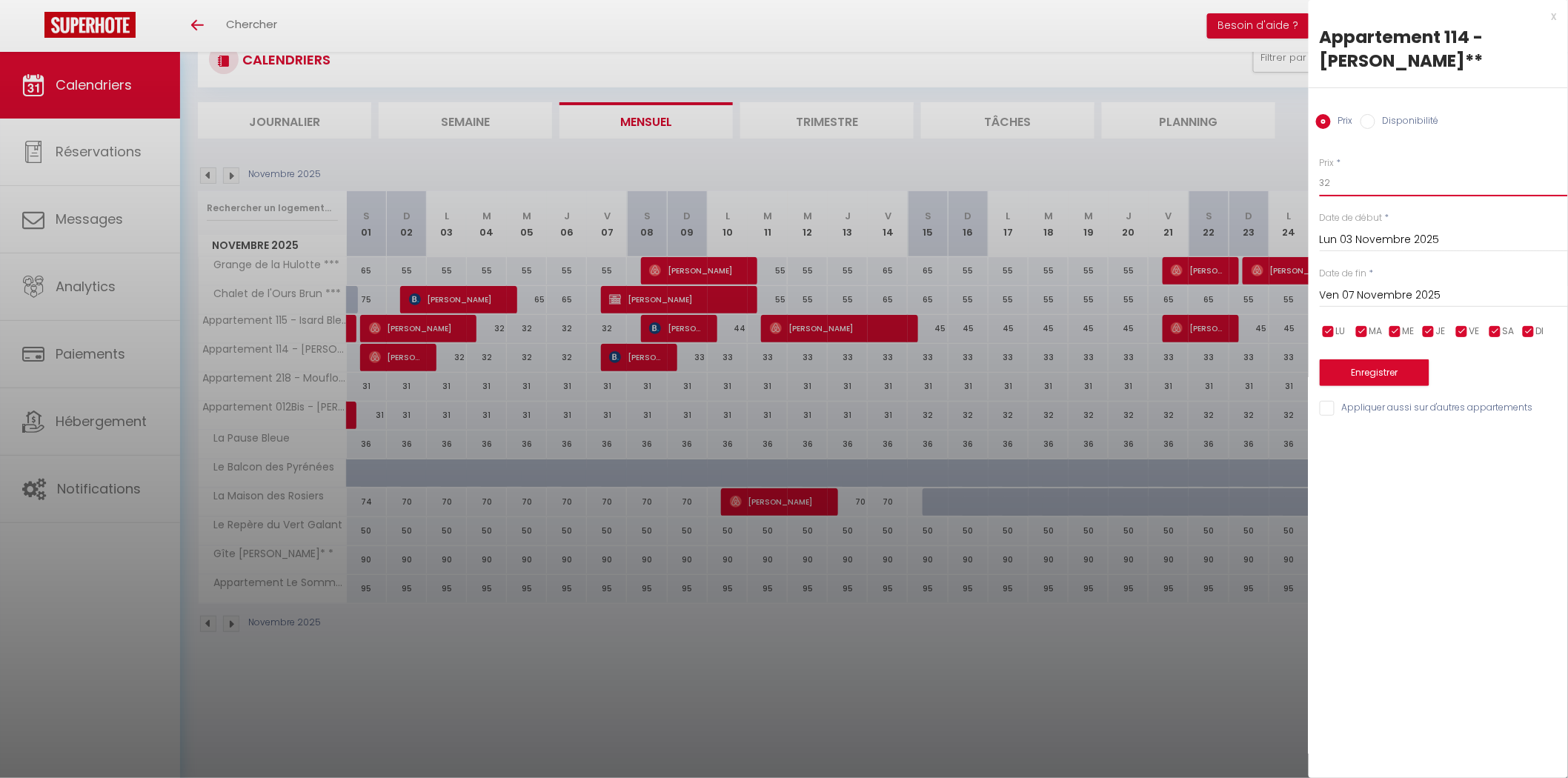
drag, startPoint x: 1343, startPoint y: 184, endPoint x: 1262, endPoint y: 183, distance: 81.0
click at [1262, 183] on body "🟢 Des questions ou besoin d'assistance pour la migration AirBnB? Prenez rdv >>>…" at bounding box center [784, 389] width 1568 height 778
type input "31"
click at [1356, 369] on button "Enregistrer" at bounding box center [1375, 373] width 110 height 27
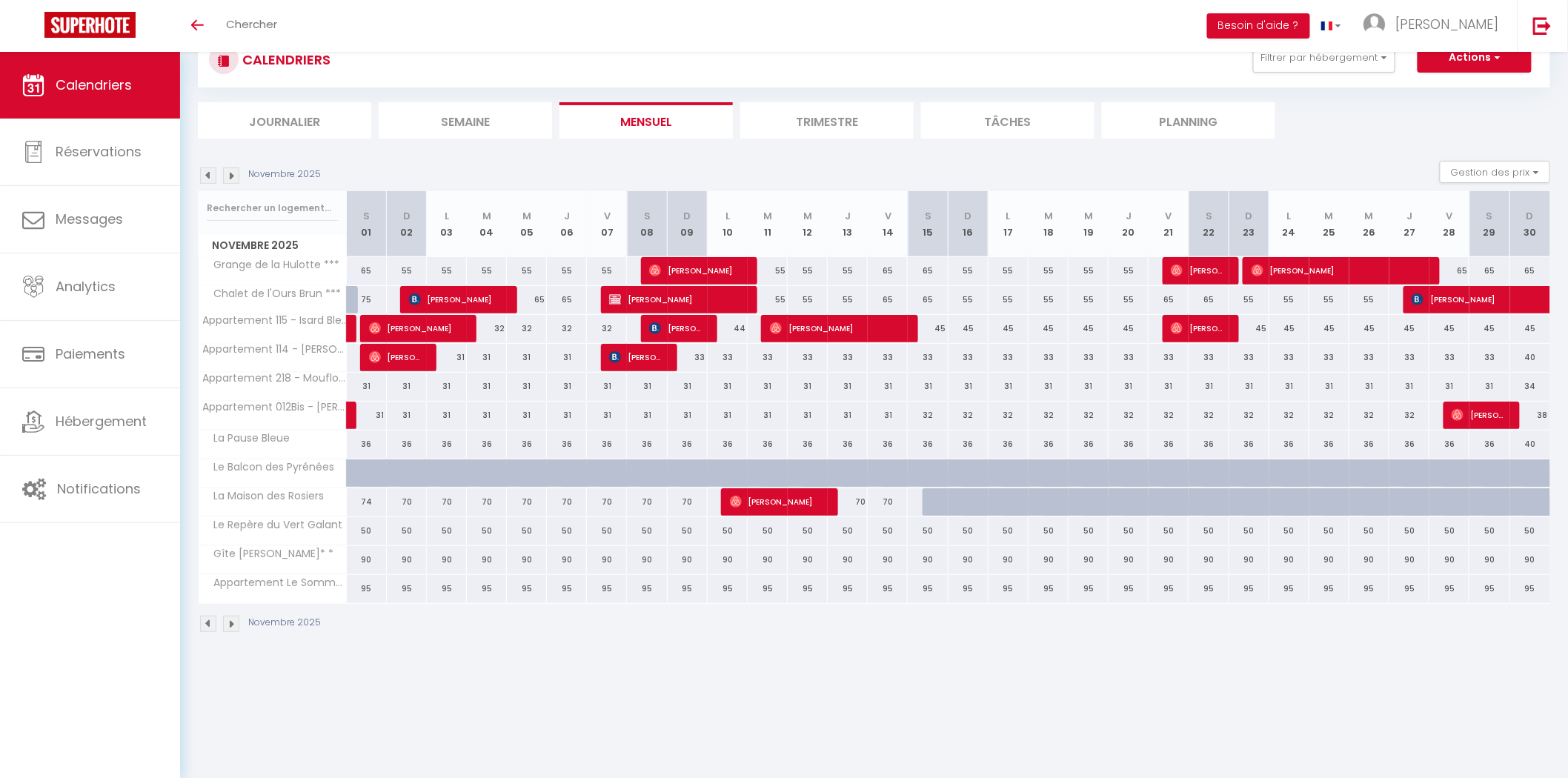
click at [209, 175] on img at bounding box center [209, 176] width 16 height 16
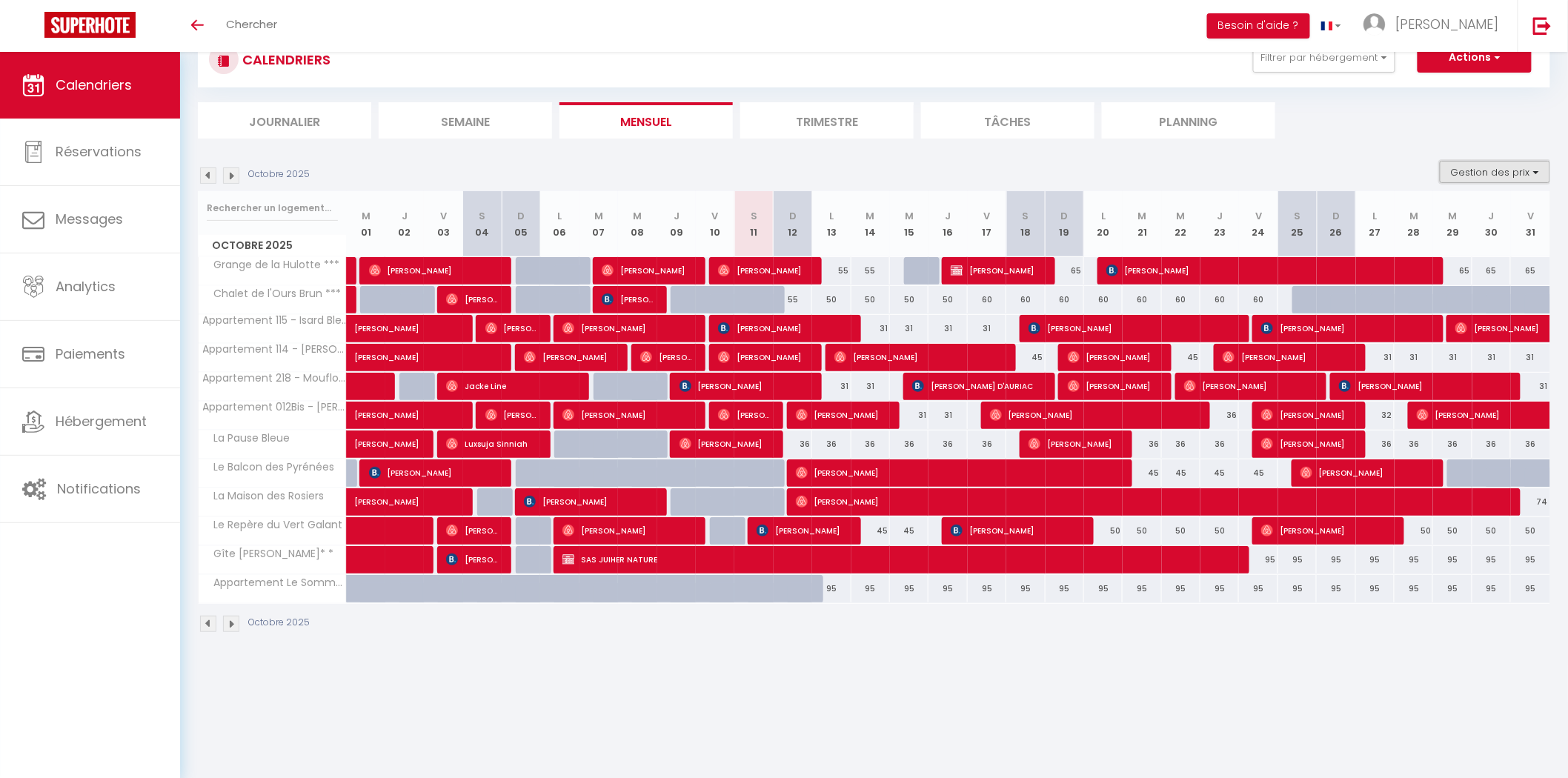
click at [1495, 176] on button "Gestion des prix" at bounding box center [1495, 171] width 110 height 23
click at [1465, 212] on input "Nb Nuits minimum" at bounding box center [1483, 218] width 134 height 14
checkbox input "true"
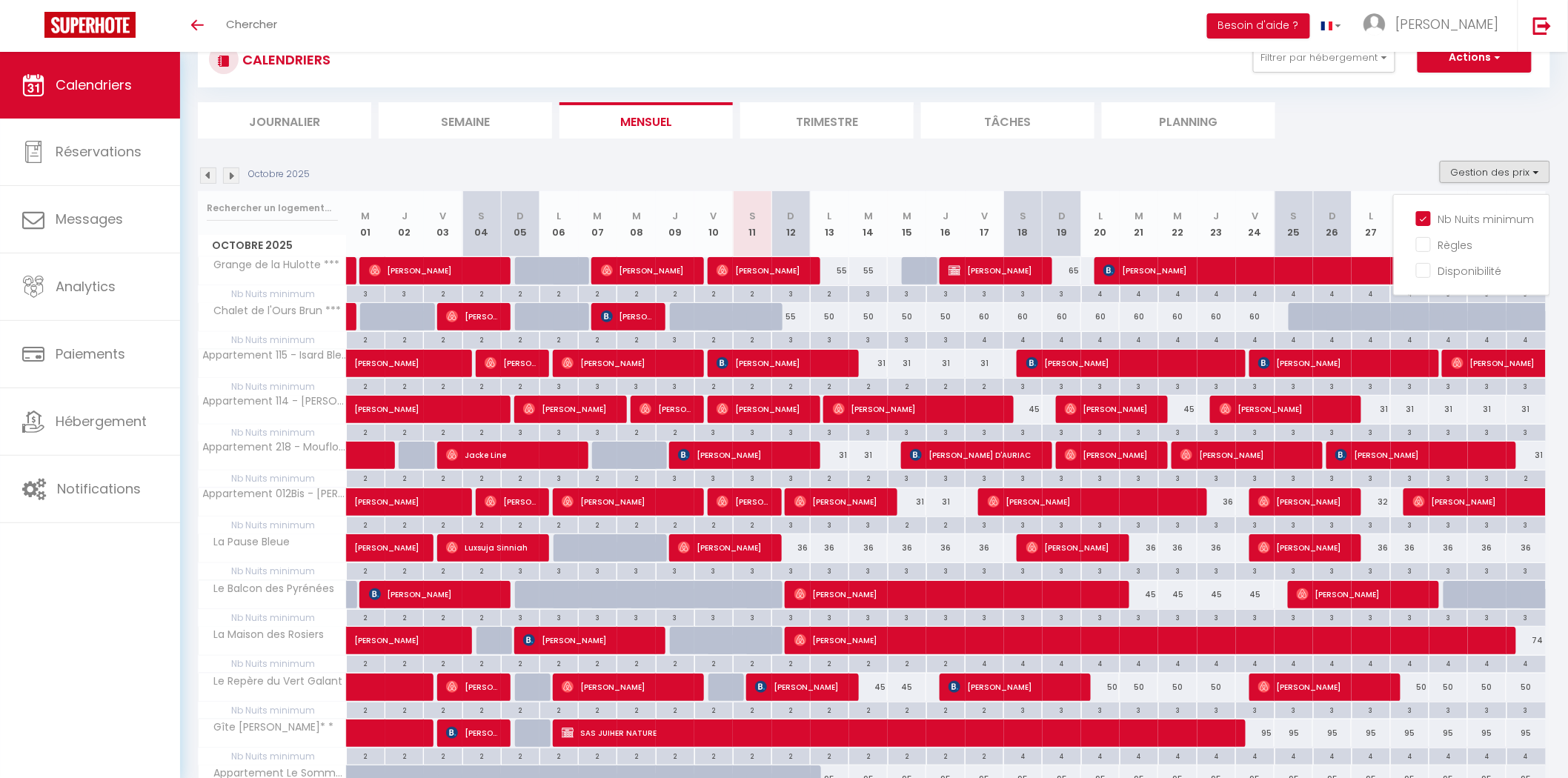
click at [1287, 182] on div "Octobre 2025 Gestion des prix Nb Nuits minimum Règles Disponibilité" at bounding box center [874, 176] width 1352 height 31
click at [238, 178] on img at bounding box center [231, 176] width 16 height 16
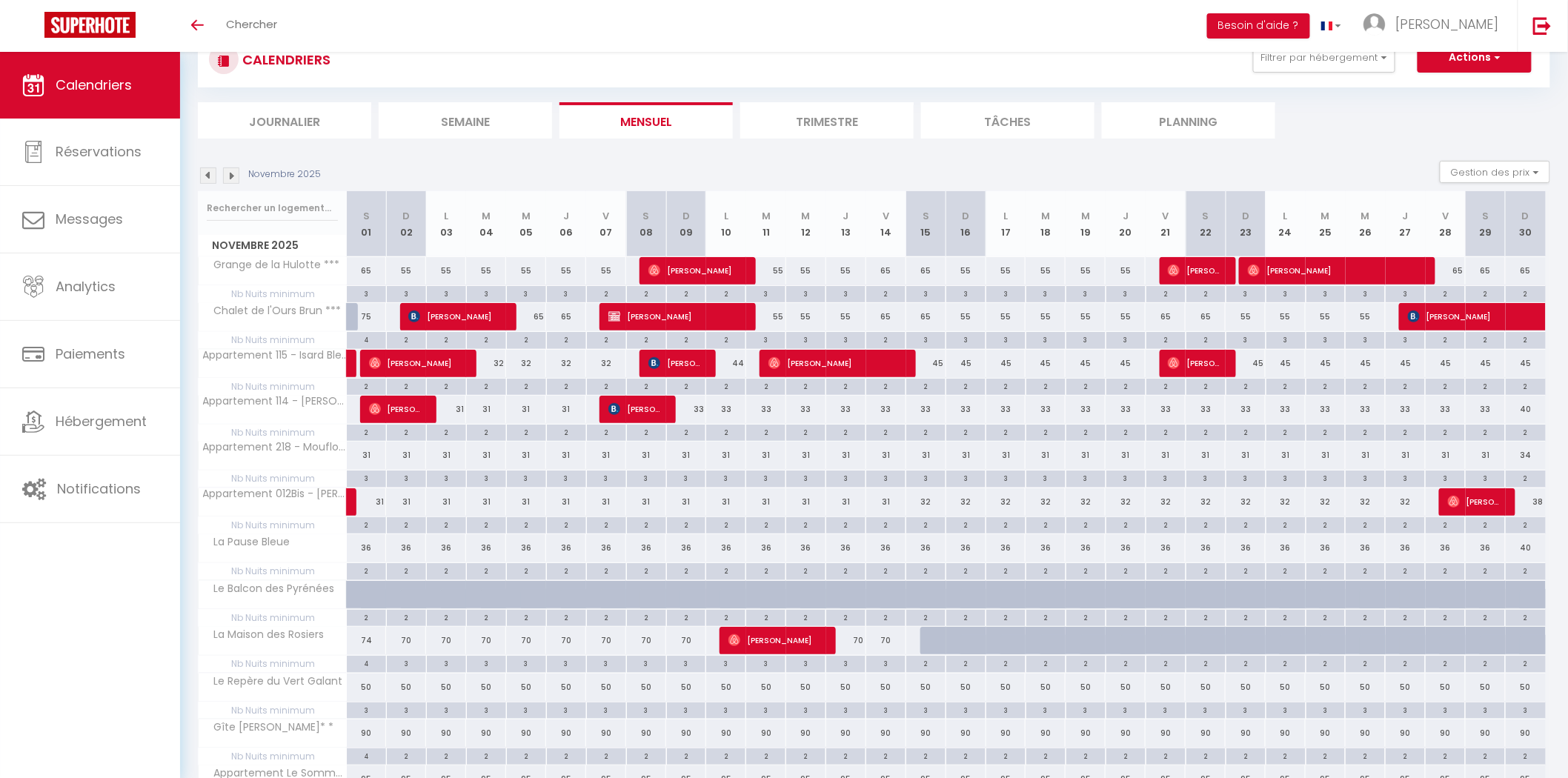
click at [209, 175] on img at bounding box center [209, 176] width 16 height 16
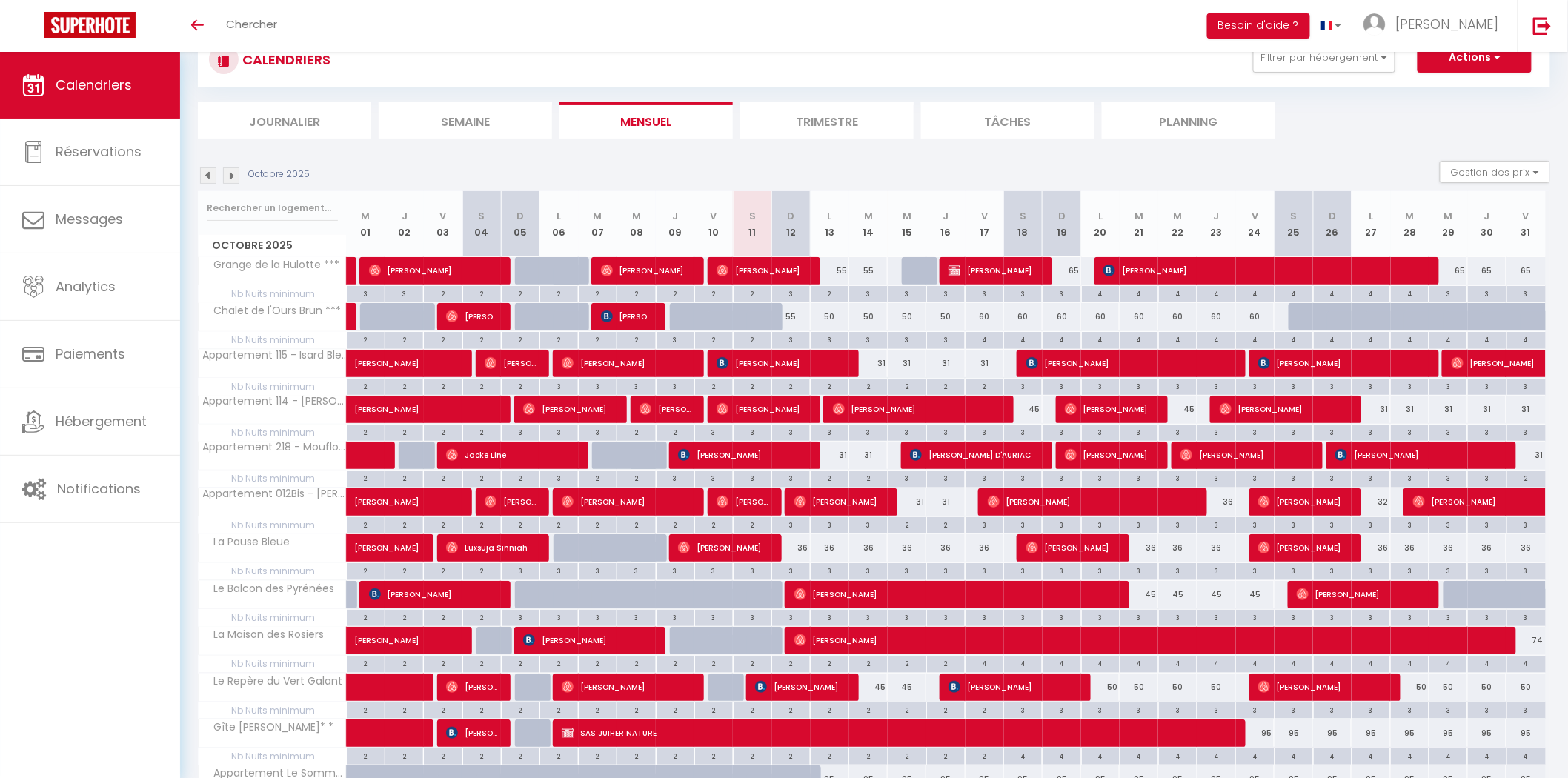
click at [1461, 267] on div "65" at bounding box center [1449, 271] width 39 height 27
type input "65"
type input "Mer 29 Octobre 2025"
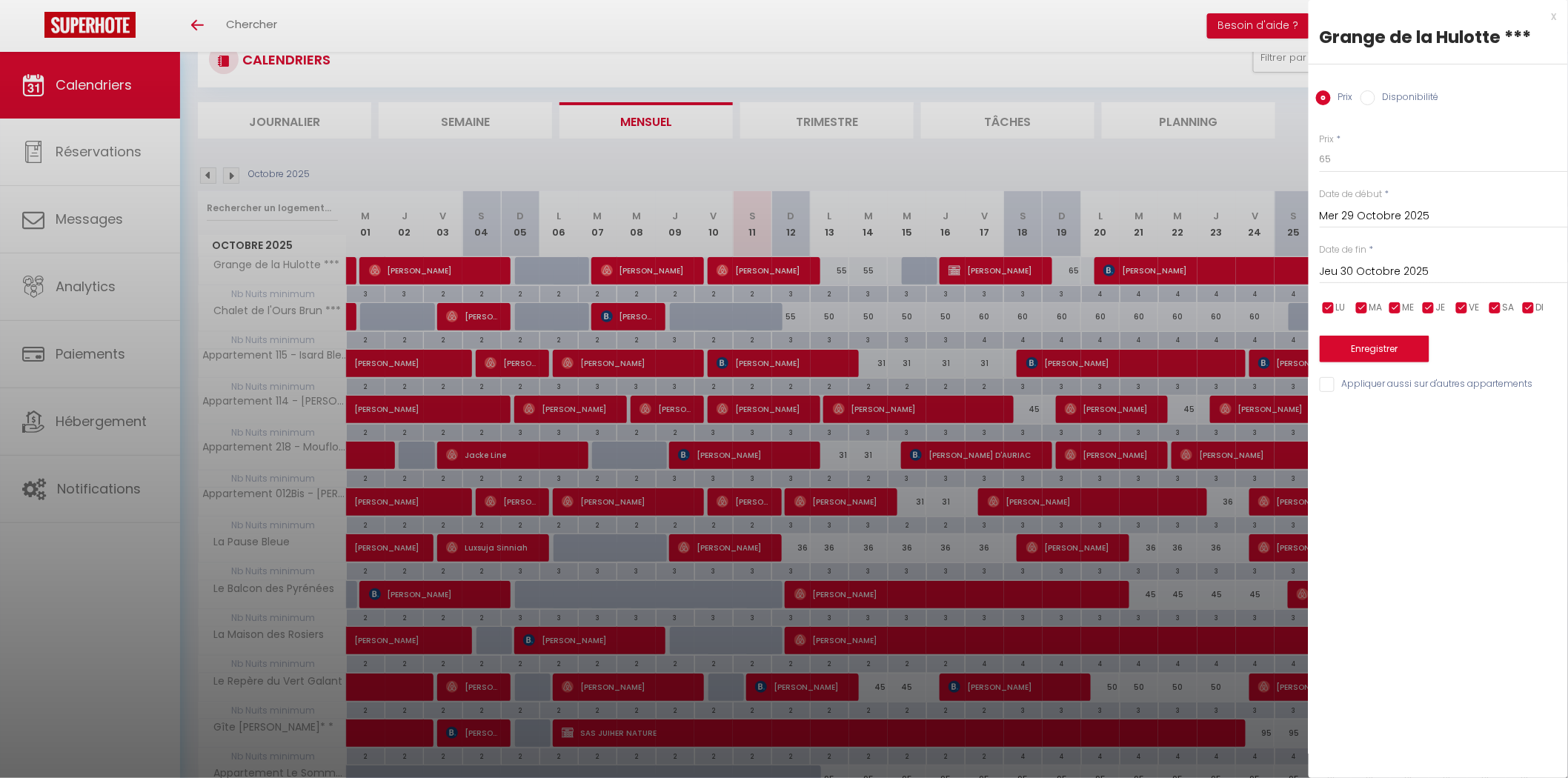
click at [1350, 264] on input "Jeu 30 Octobre 2025" at bounding box center [1443, 272] width 248 height 19
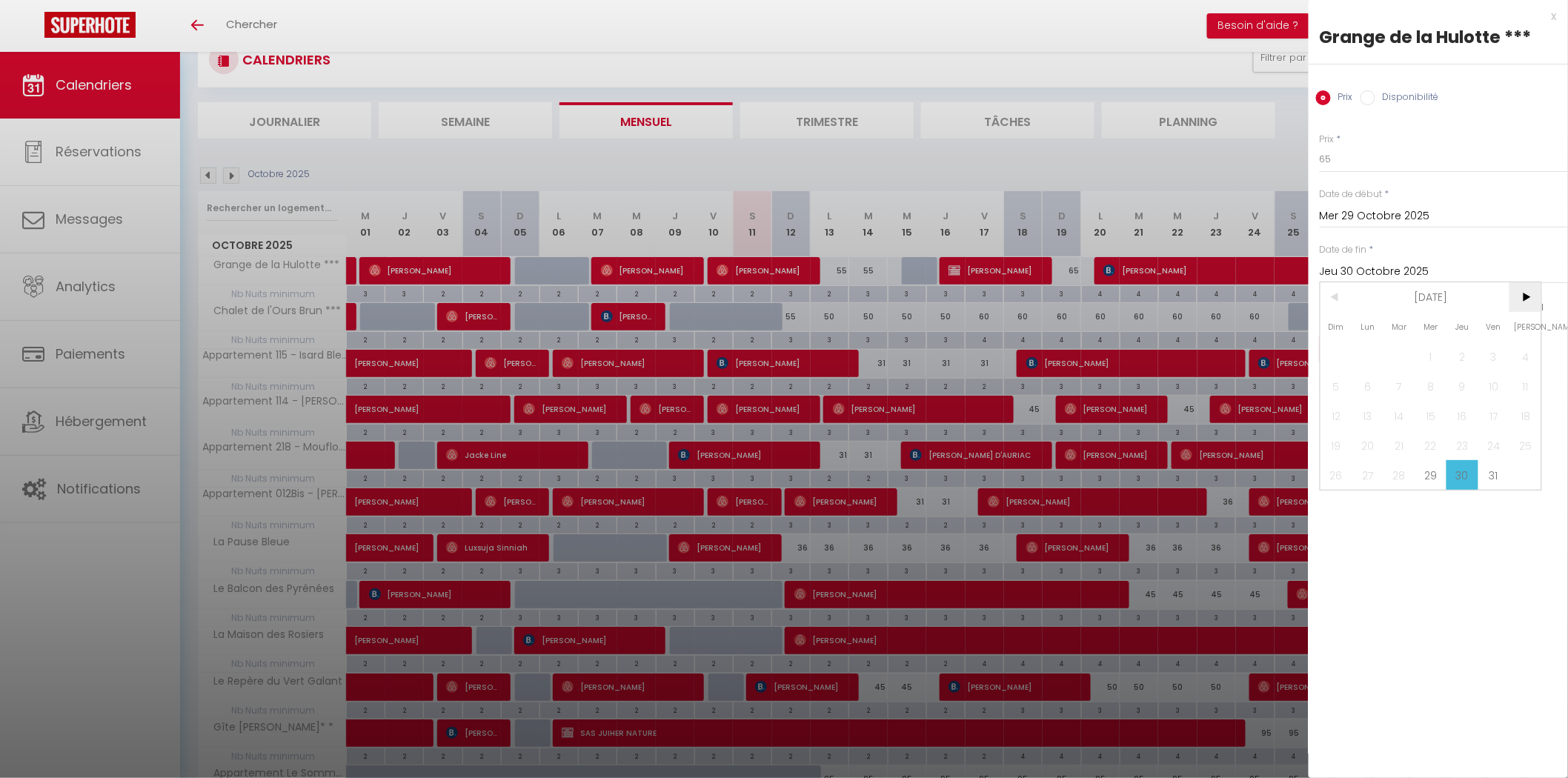
click at [1523, 300] on span ">" at bounding box center [1525, 297] width 32 height 30
click at [1348, 386] on span "2" at bounding box center [1336, 385] width 32 height 30
type input "Dim 02 Novembre 2025"
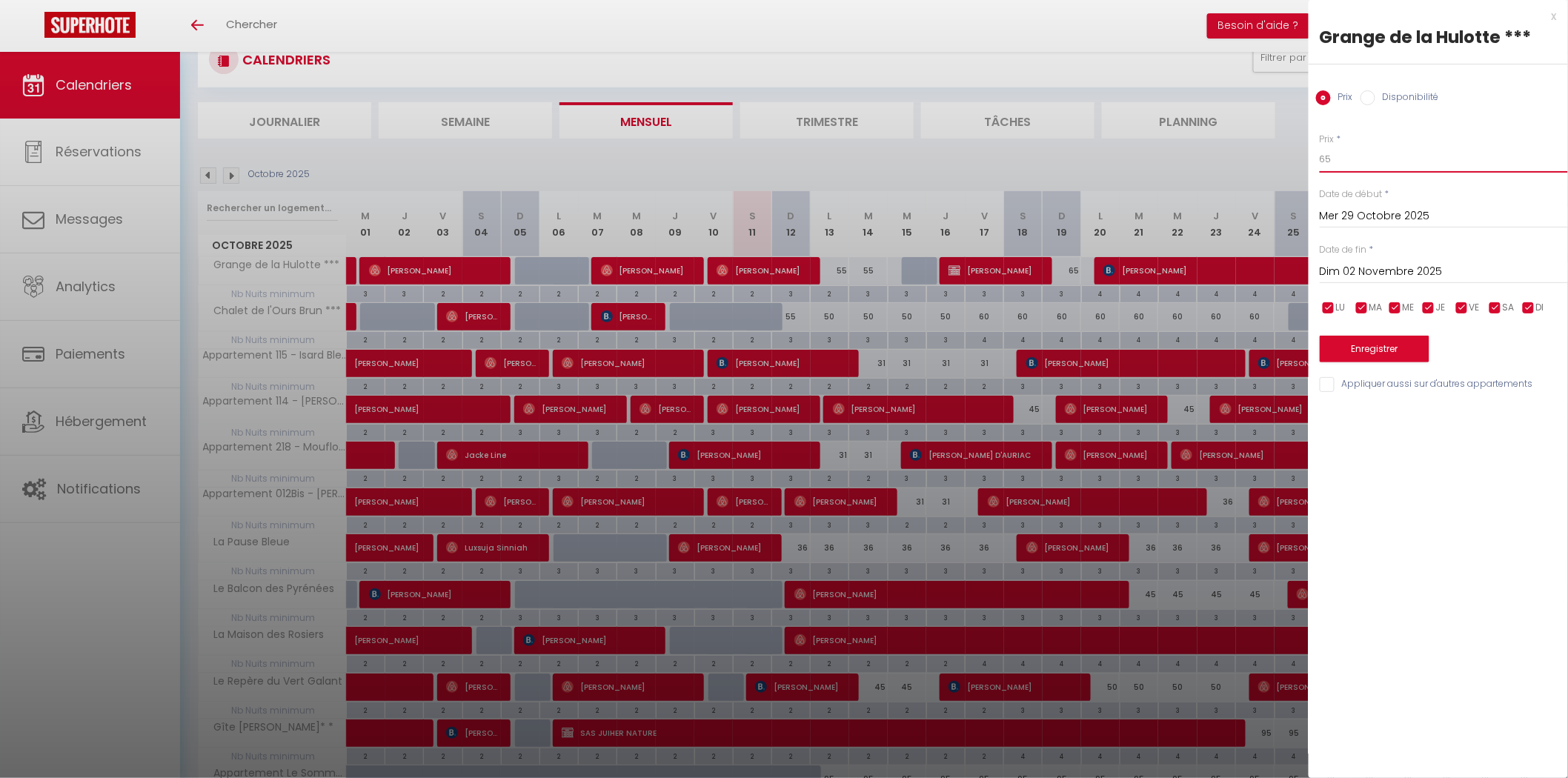
drag, startPoint x: 1360, startPoint y: 163, endPoint x: 1313, endPoint y: 163, distance: 47.0
click at [1315, 164] on div "Prix * 65 Statut * Disponible Indisponible Date de début * [DATE] < [DATE] > Di…" at bounding box center [1438, 254] width 259 height 280
type input "62"
click at [1372, 347] on button "Enregistrer" at bounding box center [1375, 349] width 110 height 27
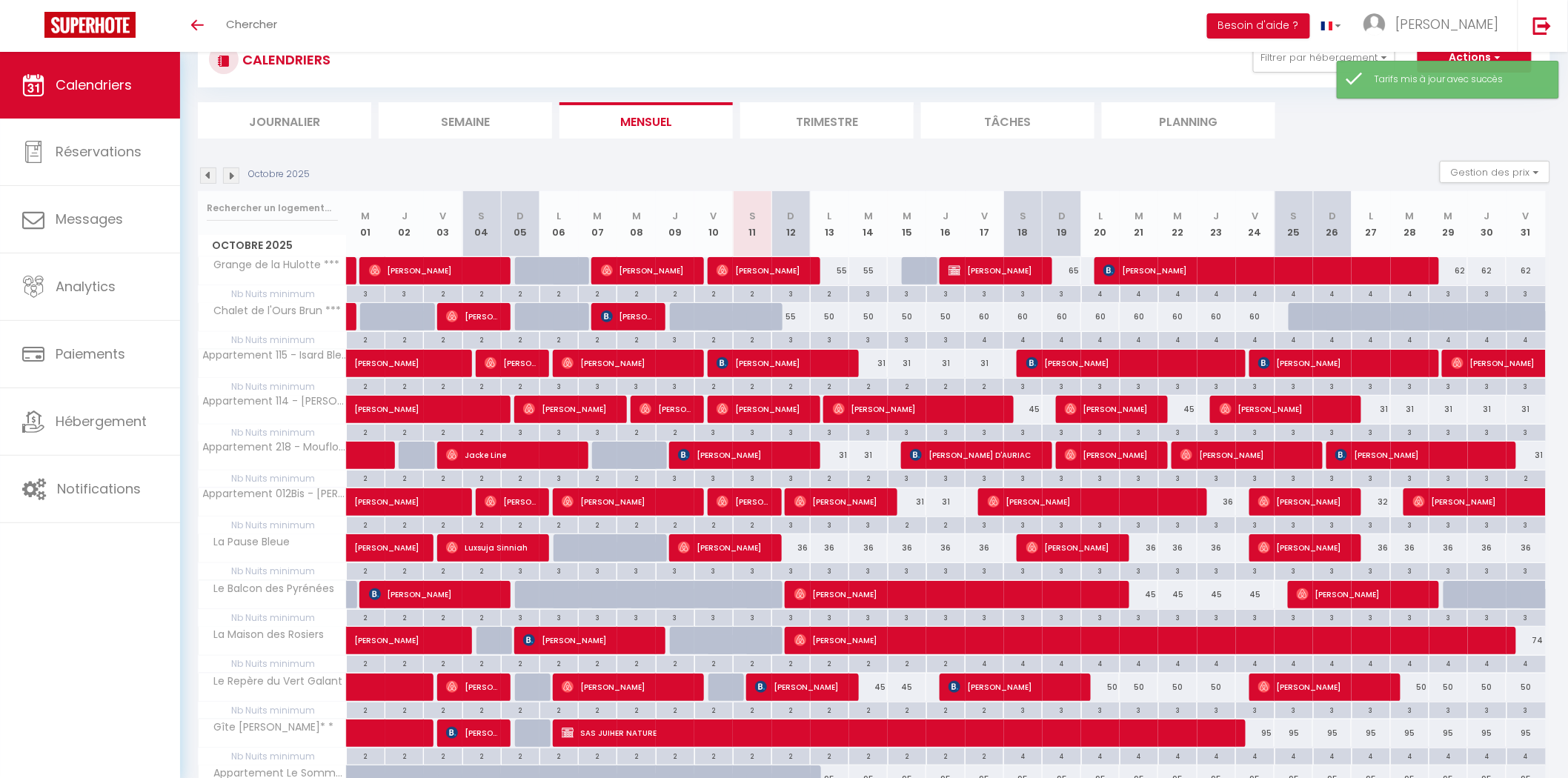
click at [232, 176] on img at bounding box center [231, 176] width 16 height 16
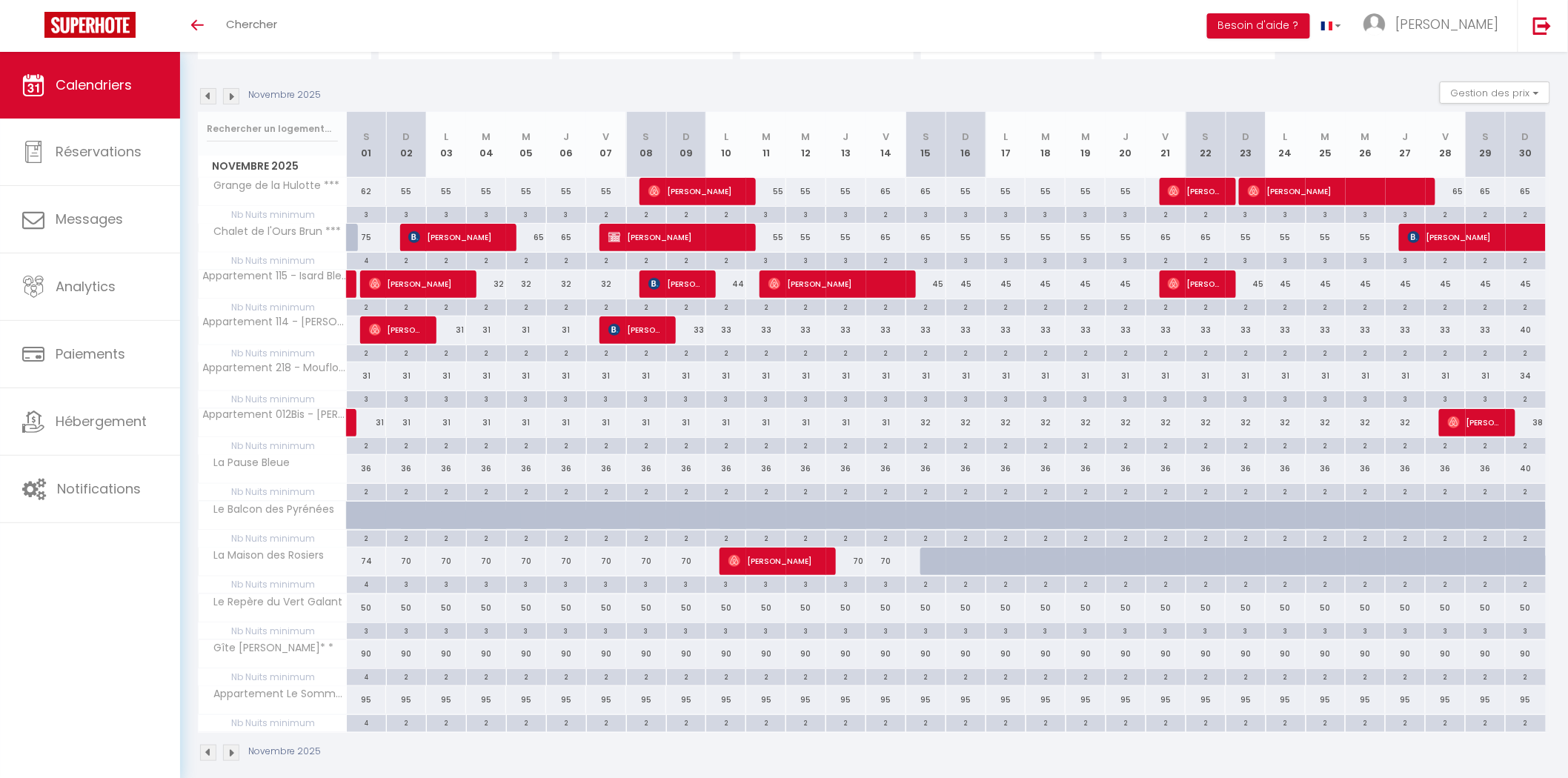
scroll to position [149, 0]
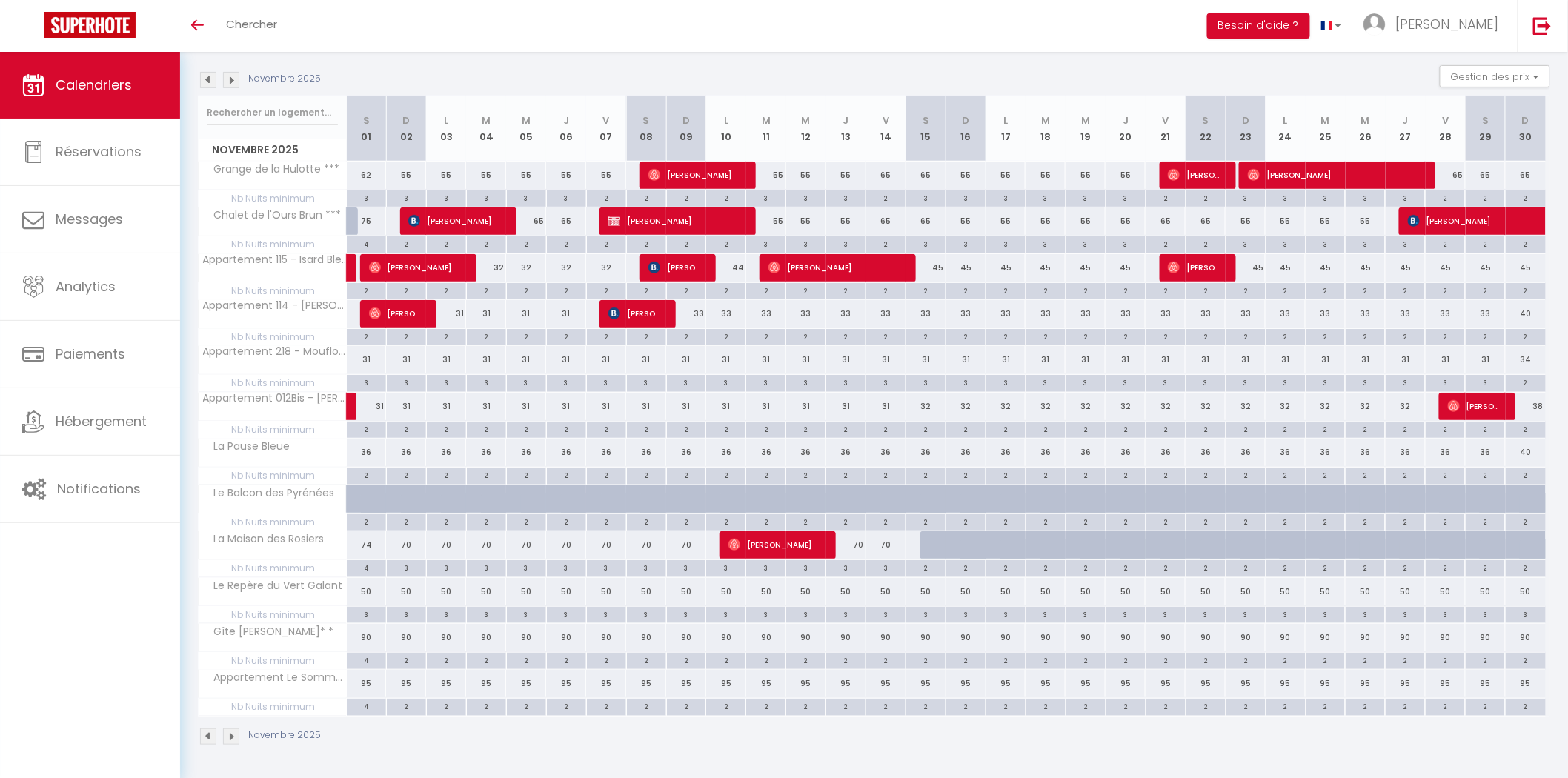
click at [205, 72] on img at bounding box center [209, 80] width 16 height 16
